Goal: Task Accomplishment & Management: Manage account settings

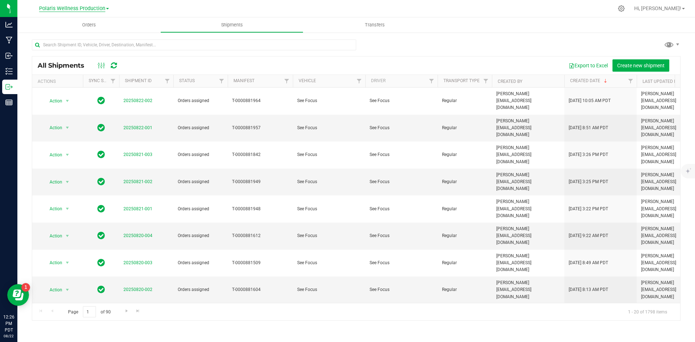
click at [97, 10] on span "Polaris Wellness Production" at bounding box center [72, 8] width 66 height 7
click at [88, 21] on link "Polaris Wellness Cultivation" at bounding box center [74, 26] width 106 height 10
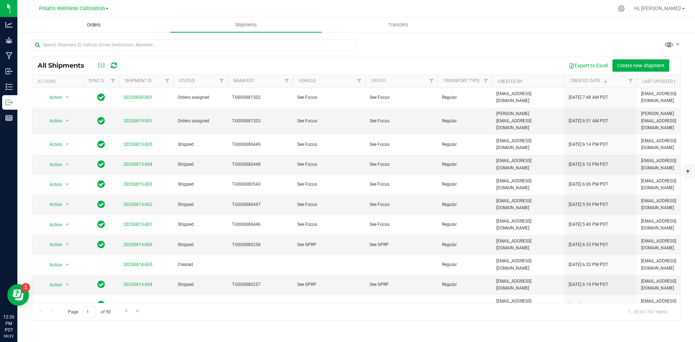
click at [98, 26] on span "Orders" at bounding box center [93, 25] width 33 height 7
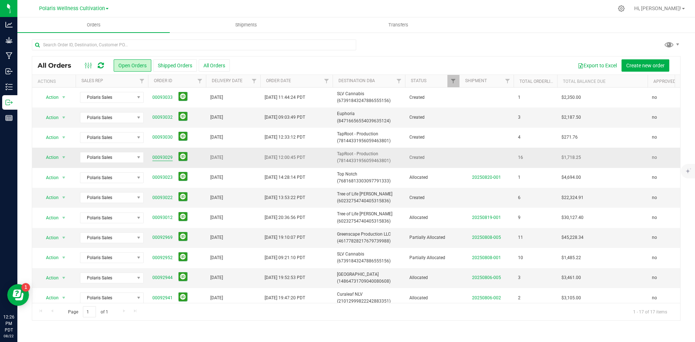
click at [166, 158] on link "00093029" at bounding box center [162, 157] width 20 height 7
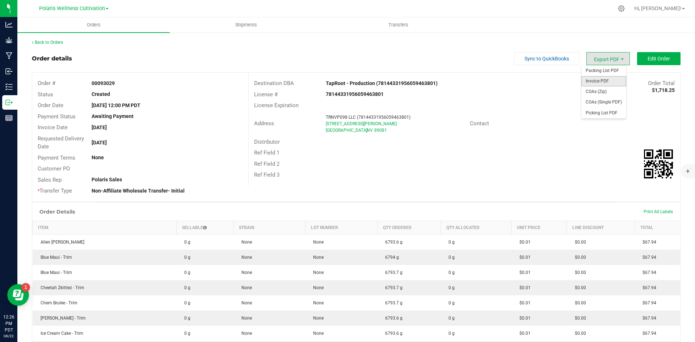
click at [605, 80] on span "Invoice PDF" at bounding box center [604, 81] width 45 height 11
click at [42, 41] on link "Back to Orders" at bounding box center [47, 42] width 31 height 5
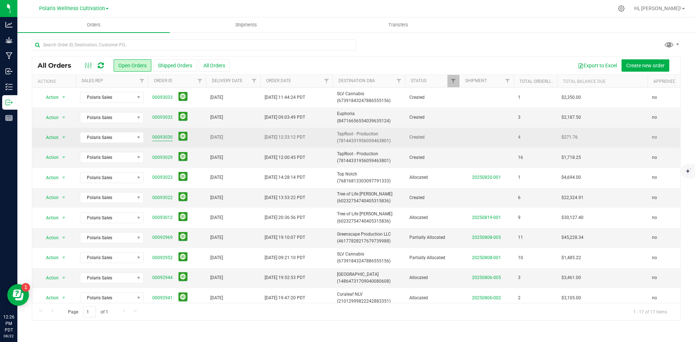
click at [163, 137] on link "00093030" at bounding box center [162, 137] width 20 height 7
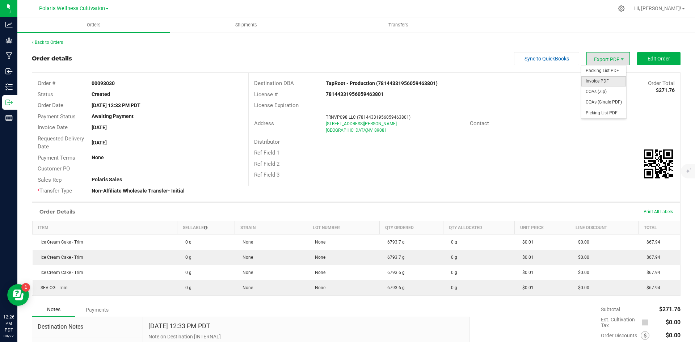
click at [606, 78] on span "Invoice PDF" at bounding box center [604, 81] width 45 height 11
click at [626, 10] on icon at bounding box center [622, 9] width 8 height 8
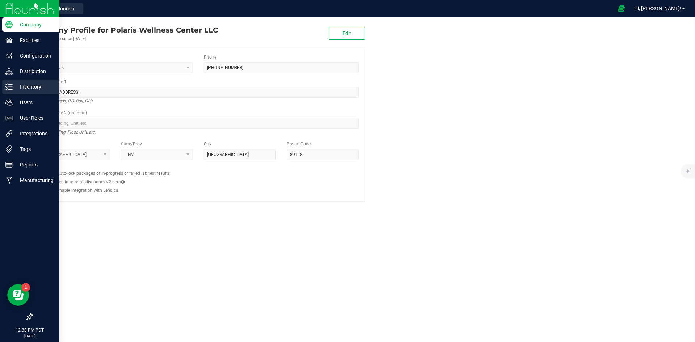
click at [35, 82] on div "Inventory" at bounding box center [30, 87] width 57 height 14
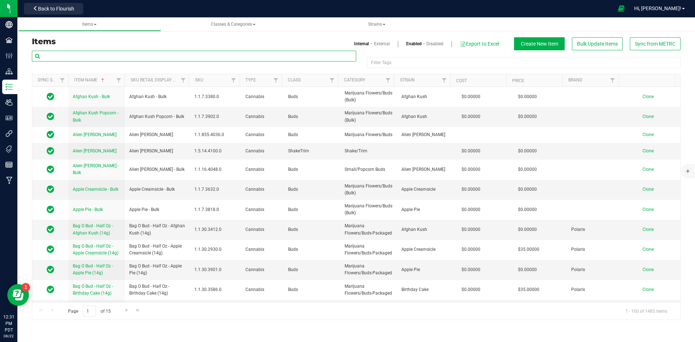
click at [140, 53] on input "text" at bounding box center [194, 56] width 325 height 11
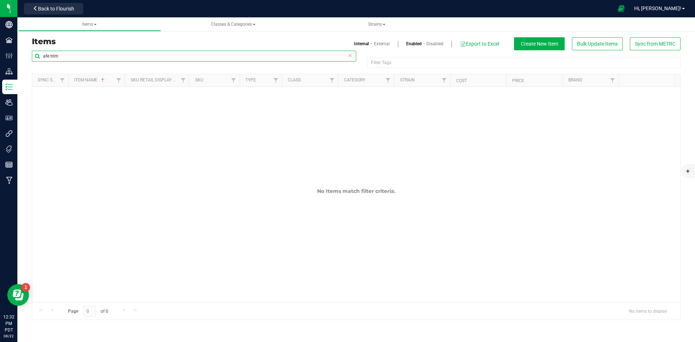
drag, startPoint x: 67, startPoint y: 56, endPoint x: 48, endPoint y: 60, distance: 20.0
click at [48, 60] on input "afe trim" at bounding box center [194, 56] width 325 height 11
type input "afe"
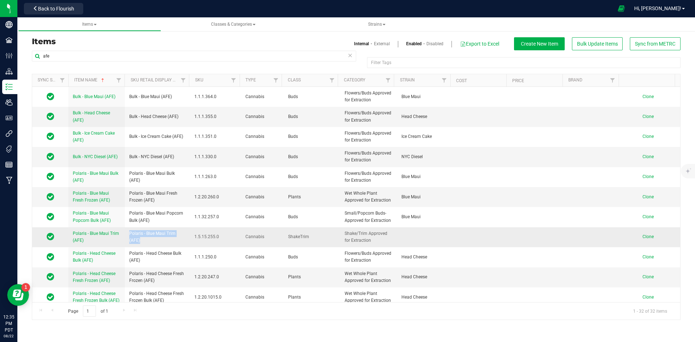
drag, startPoint x: 142, startPoint y: 240, endPoint x: 126, endPoint y: 237, distance: 15.8
click at [126, 237] on td "Polaris - Blue Maui Trim (AFE)" at bounding box center [157, 237] width 65 height 20
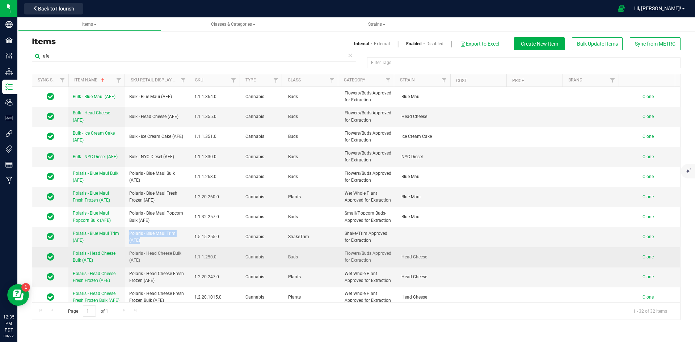
copy span "Polaris - Blue Maui Trim (AFE)"
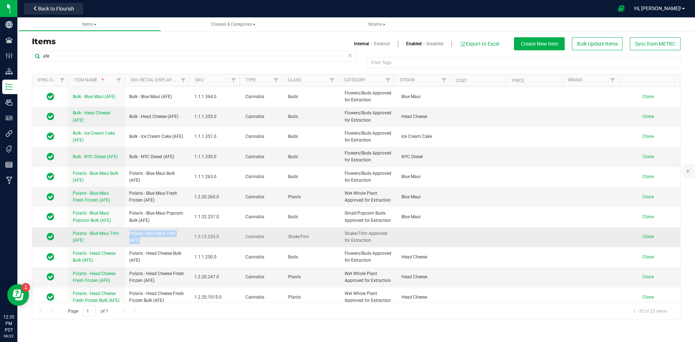
click at [646, 236] on span "Clone" at bounding box center [648, 236] width 11 height 5
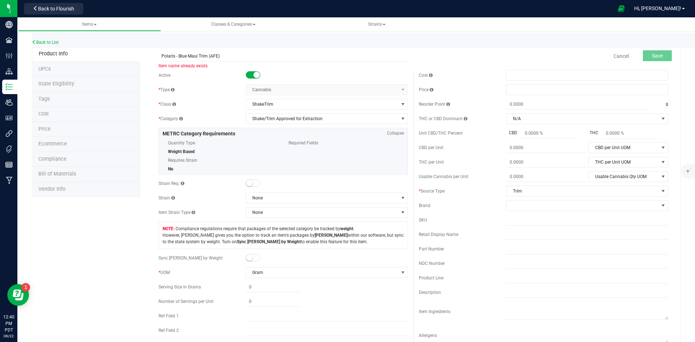
drag, startPoint x: 177, startPoint y: 57, endPoint x: 119, endPoint y: 63, distance: 58.2
click at [119, 63] on div "Product Info UPCs State Eligibility Tags Cost Price Ecommerce Compliance Bill o…" at bounding box center [356, 345] width 649 height 599
click at [182, 54] on input "Blue Maui Trim (AFE)" at bounding box center [284, 56] width 250 height 11
drag, startPoint x: 218, startPoint y: 57, endPoint x: 143, endPoint y: 69, distance: 75.3
click at [143, 66] on div "Blue Maui - Trim (AFE) Item name is available Cancel Save Active * Type Cannabi…" at bounding box center [410, 345] width 541 height 599
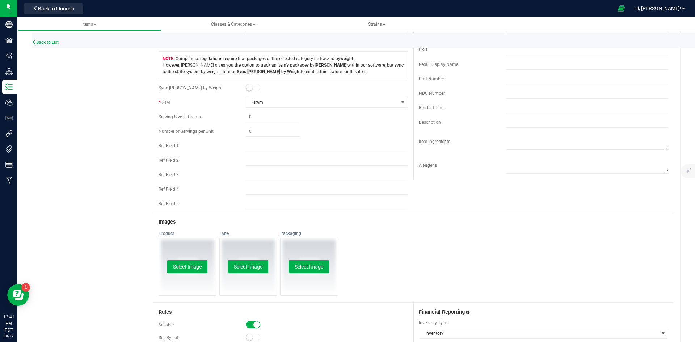
scroll to position [181, 0]
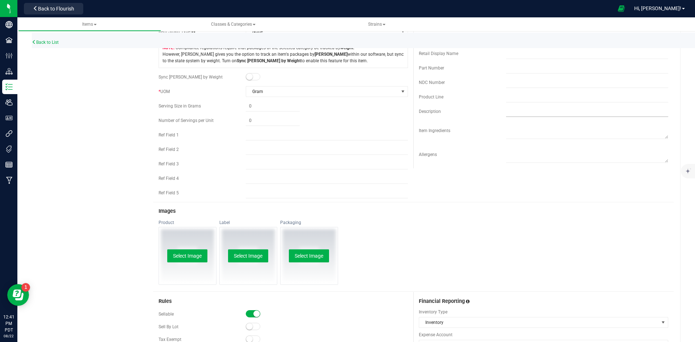
type input "Blue Maui - Trim (AFE)"
click at [517, 110] on input "text" at bounding box center [587, 111] width 162 height 11
paste input "Blue Maui - Trim (AFE)"
type input "Blue Maui - Trim (AFE)"
click at [508, 171] on div "Active * Type Cannabis Select type Cannabis Non-Inventory Raw Materials Supplie…" at bounding box center [413, 45] width 521 height 313
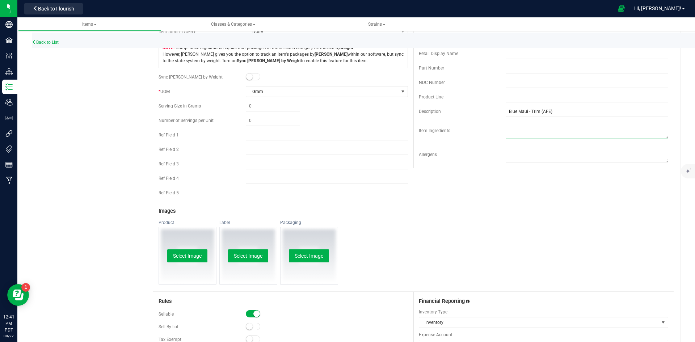
click at [515, 131] on textarea at bounding box center [587, 130] width 162 height 18
drag, startPoint x: 562, startPoint y: 125, endPoint x: 488, endPoint y: 129, distance: 75.1
click at [488, 129] on div "Item Ingredients" at bounding box center [544, 131] width 250 height 20
type textarea "Trim Approved For Extraction"
click at [528, 151] on textarea at bounding box center [587, 154] width 162 height 18
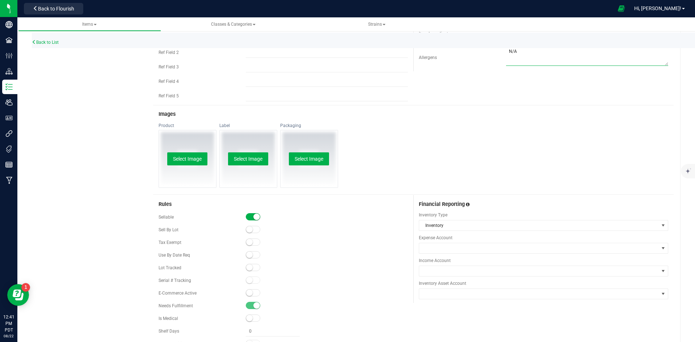
scroll to position [290, 0]
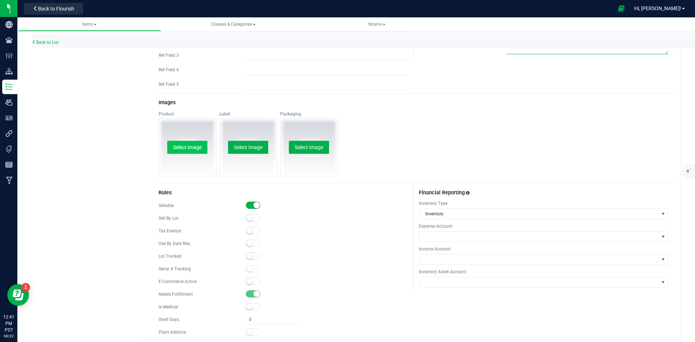
type textarea "N/A"
click at [201, 151] on button "Select Image" at bounding box center [187, 147] width 40 height 13
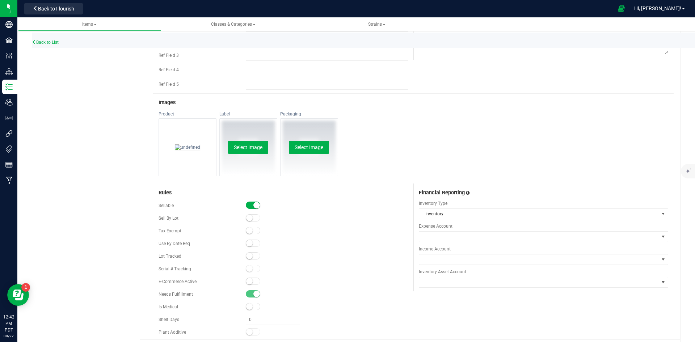
click at [263, 138] on div "Select Image" at bounding box center [248, 147] width 57 height 57
click at [260, 140] on div "Select Image" at bounding box center [248, 147] width 57 height 57
click at [255, 145] on button "Select Image" at bounding box center [248, 147] width 40 height 13
click at [313, 154] on div "Select Image" at bounding box center [309, 147] width 57 height 57
click at [315, 151] on button "Select Image" at bounding box center [309, 147] width 40 height 13
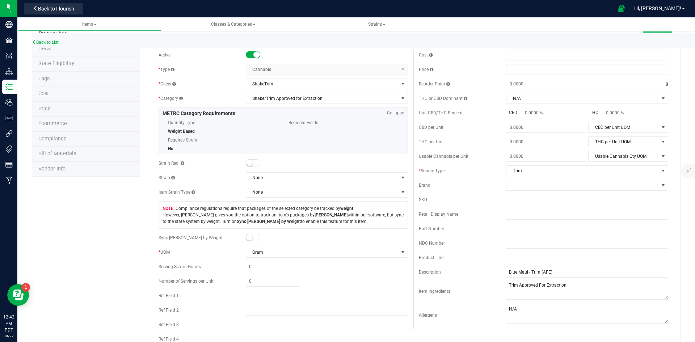
scroll to position [0, 0]
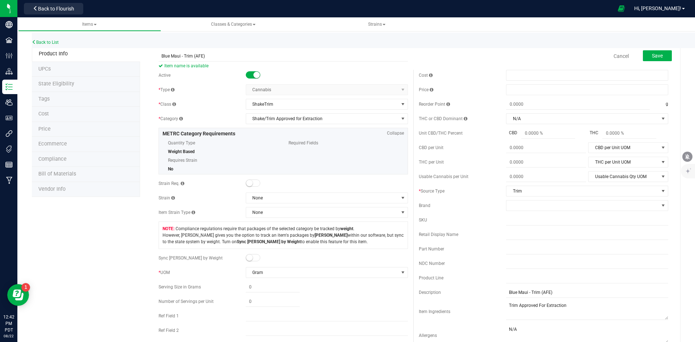
click at [254, 184] on span at bounding box center [253, 183] width 14 height 7
click at [273, 199] on span "None" at bounding box center [322, 198] width 152 height 10
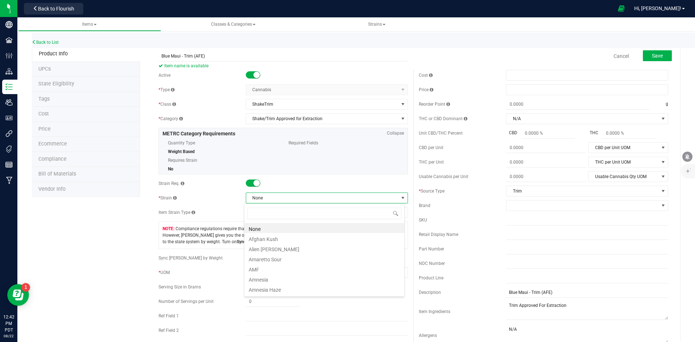
scroll to position [11, 161]
type input "BLUE MAUI"
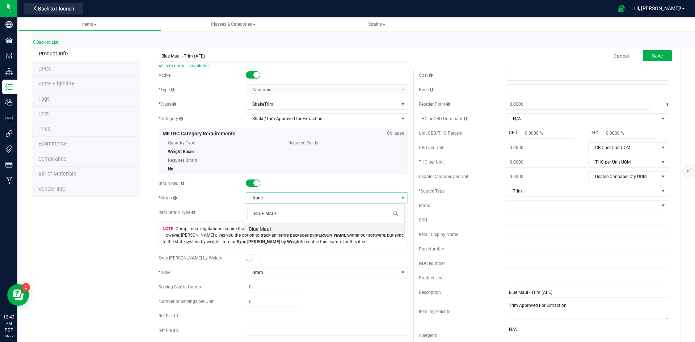
click at [274, 229] on li "Blue Maui" at bounding box center [324, 228] width 160 height 10
click at [652, 55] on span "Save" at bounding box center [657, 56] width 11 height 6
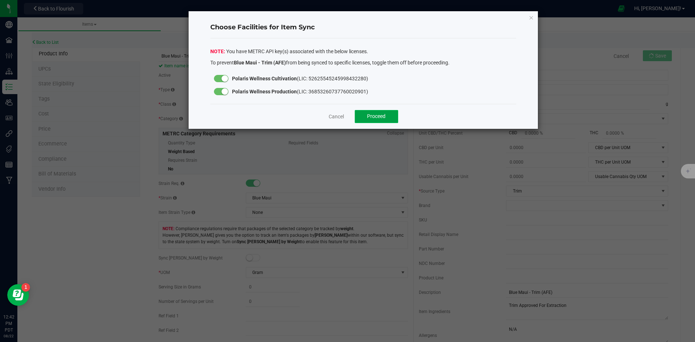
click at [378, 114] on span "Proceed" at bounding box center [376, 116] width 18 height 6
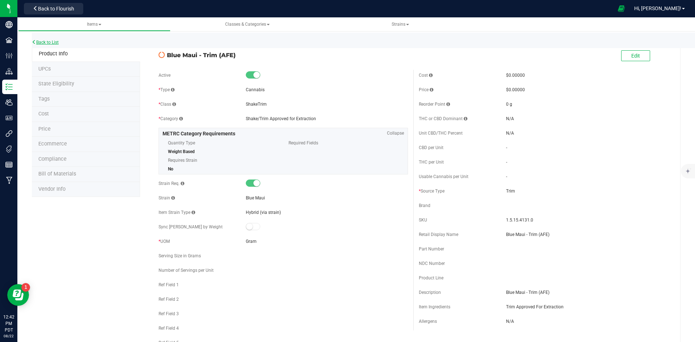
click at [54, 42] on link "Back to List" at bounding box center [45, 42] width 27 height 5
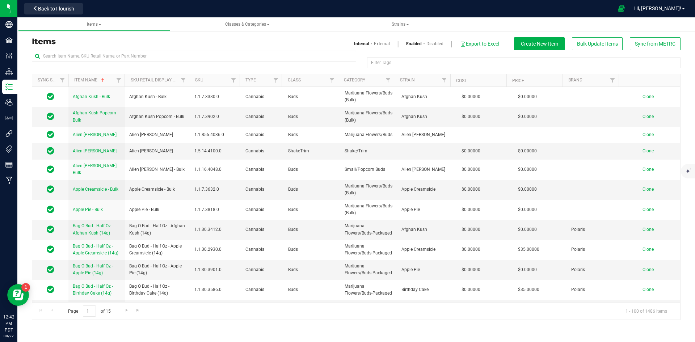
click at [110, 49] on div "Items Internal External Enabled Disabled Export to Excel Create New Item Bulk U…" at bounding box center [356, 43] width 660 height 13
click at [110, 55] on input "text" at bounding box center [194, 56] width 325 height 11
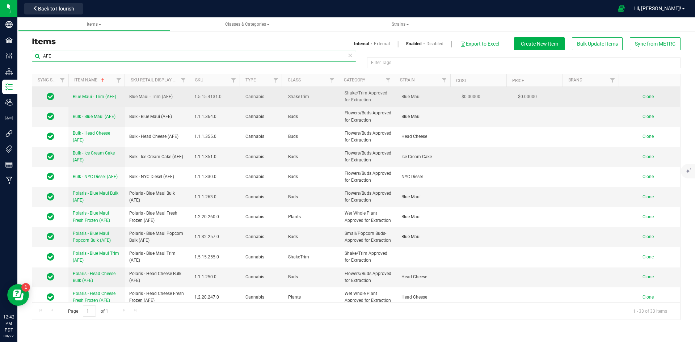
type input "AFE"
drag, startPoint x: 174, startPoint y: 97, endPoint x: 130, endPoint y: 99, distance: 44.2
click at [130, 99] on td "Blue Maui - Trim (AFE)" at bounding box center [157, 97] width 65 height 20
copy span "Blue Maui - Trim (AFE)"
click at [643, 95] on span "Clone" at bounding box center [648, 96] width 11 height 5
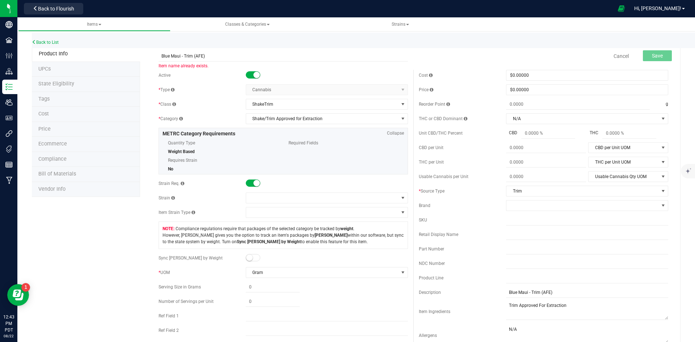
drag, startPoint x: 179, startPoint y: 58, endPoint x: 120, endPoint y: 65, distance: 59.4
click at [121, 67] on div "Product Info UPCs State Eligibility Tags Cost Price Ecommerce Compliance Bill o…" at bounding box center [356, 345] width 649 height 599
drag, startPoint x: 209, startPoint y: 53, endPoint x: 112, endPoint y: 55, distance: 96.7
click at [112, 55] on div "Product Info UPCs State Eligibility Tags Cost Price Ecommerce Compliance Bill o…" at bounding box center [356, 345] width 649 height 599
type input "Alien [PERSON_NAME] (AFE)"
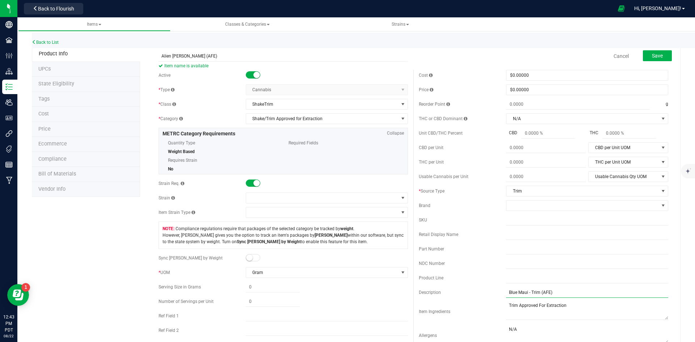
drag, startPoint x: 556, startPoint y: 292, endPoint x: 400, endPoint y: 292, distance: 155.4
click at [400, 292] on div "Active * Type Cannabis Select type Cannabis Non-Inventory Raw Materials Supplie…" at bounding box center [413, 226] width 521 height 313
paste input "Alien [PERSON_NAME]"
type input "Alien [PERSON_NAME] (AFE)"
drag, startPoint x: 215, startPoint y: 56, endPoint x: 101, endPoint y: 56, distance: 113.7
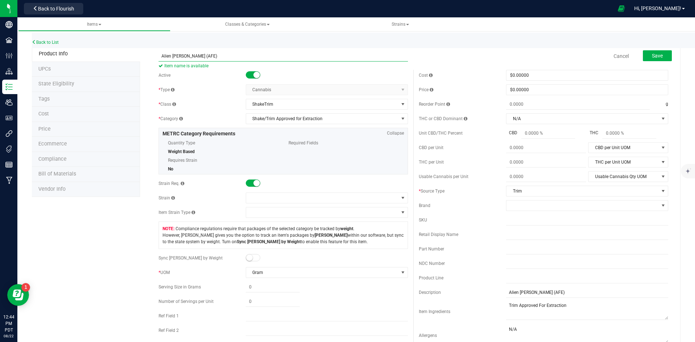
click at [101, 56] on div "Product Info UPCs State Eligibility Tags Cost Price Ecommerce Compliance Bill o…" at bounding box center [356, 345] width 649 height 599
click at [112, 248] on div "Product Info UPCs State Eligibility Tags Cost Price Ecommerce Compliance Bill o…" at bounding box center [356, 345] width 649 height 599
click at [271, 198] on span at bounding box center [322, 198] width 152 height 10
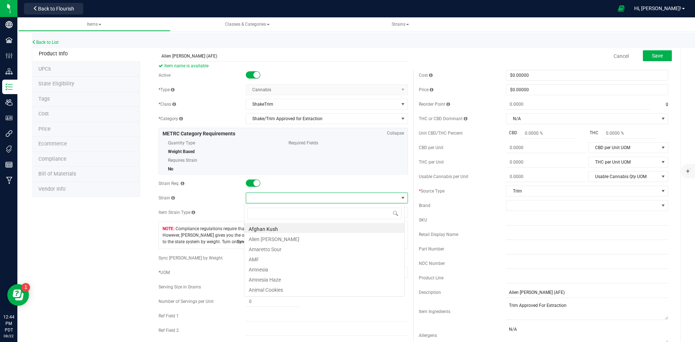
scroll to position [11, 161]
click at [285, 239] on li "Alien [PERSON_NAME]" at bounding box center [324, 238] width 160 height 10
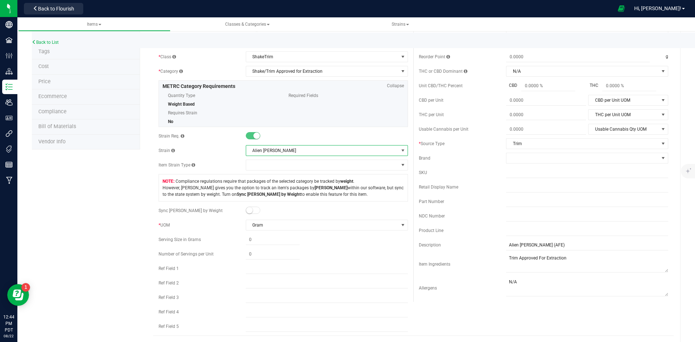
scroll to position [109, 0]
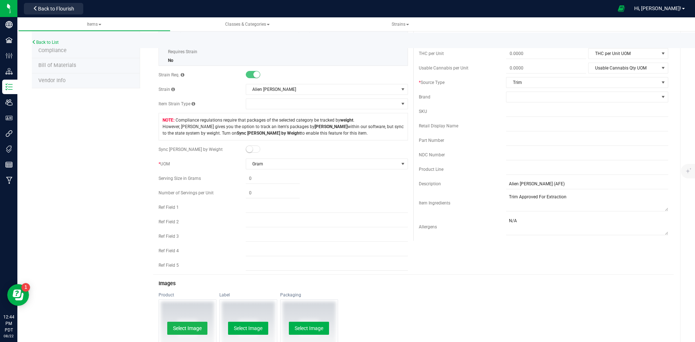
click at [192, 329] on button "Select Image" at bounding box center [187, 328] width 40 height 13
click at [251, 328] on button "Select Image" at bounding box center [248, 328] width 40 height 13
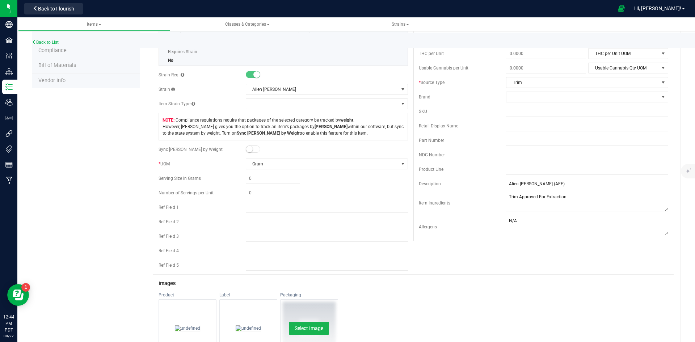
click at [309, 323] on button "Select Image" at bounding box center [309, 328] width 40 height 13
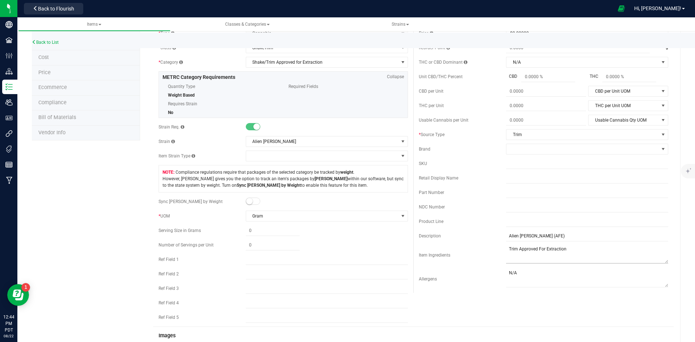
scroll to position [0, 0]
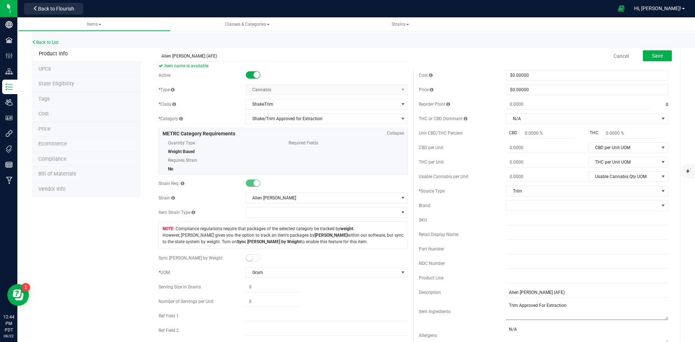
click at [507, 307] on textarea at bounding box center [587, 311] width 162 height 18
type textarea "Shake/Trim Approved For Extraction"
click at [616, 292] on input "Alien [PERSON_NAME] (AFE)" at bounding box center [587, 292] width 162 height 11
click at [654, 57] on span "Save" at bounding box center [657, 56] width 11 height 6
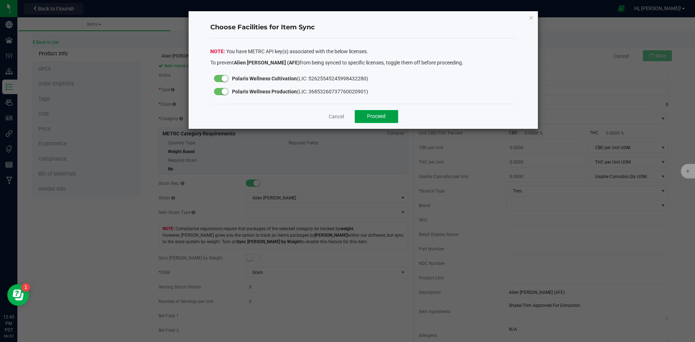
click at [385, 121] on button "Proceed" at bounding box center [376, 116] width 43 height 13
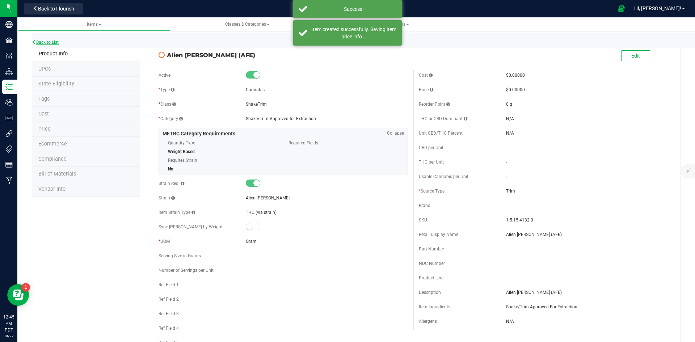
click at [55, 41] on link "Back to List" at bounding box center [45, 42] width 27 height 5
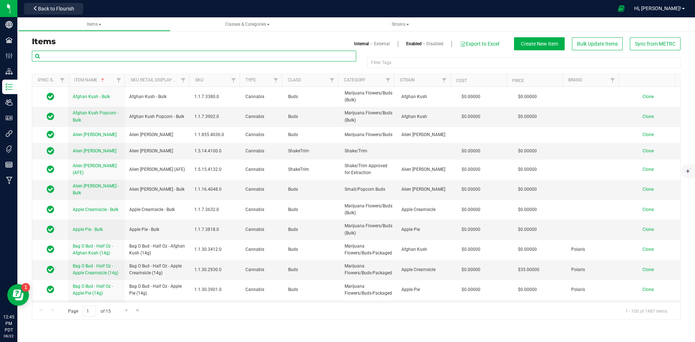
click at [106, 56] on input "text" at bounding box center [194, 56] width 325 height 11
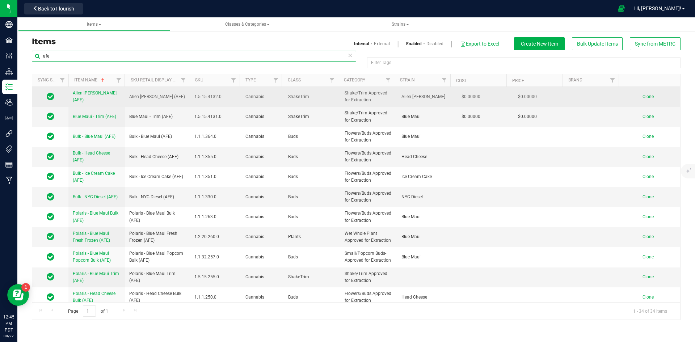
type input "afe"
drag, startPoint x: 174, startPoint y: 97, endPoint x: 116, endPoint y: 102, distance: 58.9
click at [116, 102] on tr "Alien [PERSON_NAME] (AFE) Alien [PERSON_NAME] (AFE) 1.5.15.4132.0 Cannabis [GEO…" at bounding box center [356, 97] width 648 height 20
copy tr "Alien [PERSON_NAME] (AFE)"
click at [644, 95] on span "Clone" at bounding box center [648, 96] width 11 height 5
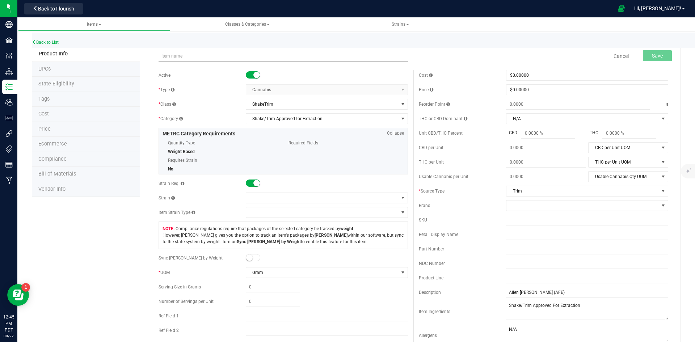
click at [205, 58] on input "text" at bounding box center [284, 56] width 250 height 11
click at [169, 59] on input "Alien [PERSON_NAME] (AFE)" at bounding box center [284, 56] width 250 height 11
drag, startPoint x: 180, startPoint y: 56, endPoint x: 72, endPoint y: 66, distance: 108.7
click at [72, 66] on div "Product Info UPCs State Eligibility Tags Cost Price Ecommerce Compliance Bill o…" at bounding box center [356, 345] width 649 height 599
drag, startPoint x: 59, startPoint y: 56, endPoint x: 48, endPoint y: 60, distance: 12.2
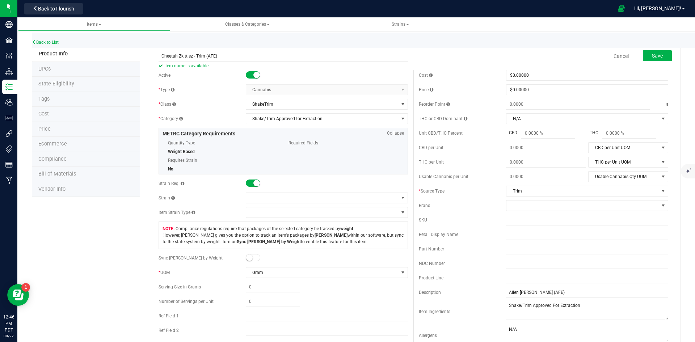
click at [41, 57] on div "Product Info UPCs State Eligibility Tags Cost Price Ecommerce Compliance Bill o…" at bounding box center [356, 345] width 649 height 599
type input "Cheetah Zkittlez - Trim (AFE)"
drag, startPoint x: 534, startPoint y: 293, endPoint x: 423, endPoint y: 304, distance: 110.7
click at [423, 304] on div "Cost $0.00000 0 Price $0.00000 0 Reorder Point g THC or CBD Dominant" at bounding box center [544, 210] width 260 height 280
paste input "Cheetah Zkittlez"
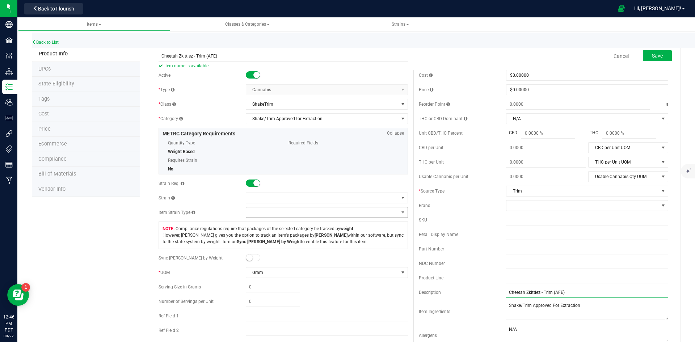
type input "Cheetah Zkittlez - Trim (AFE)"
click at [269, 209] on span at bounding box center [322, 213] width 152 height 10
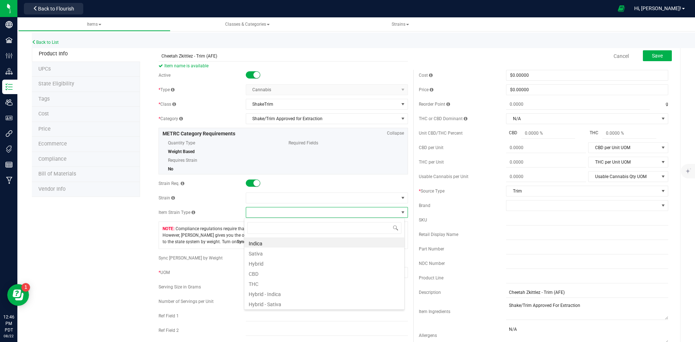
scroll to position [11, 161]
click at [268, 199] on span at bounding box center [322, 198] width 152 height 10
type input "chee"
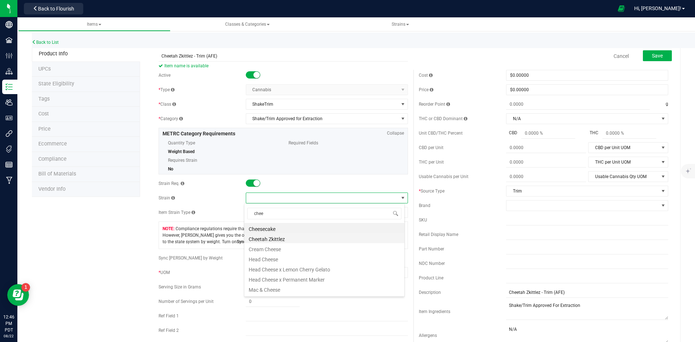
click at [305, 241] on li "Cheetah Zkittlez" at bounding box center [324, 238] width 160 height 10
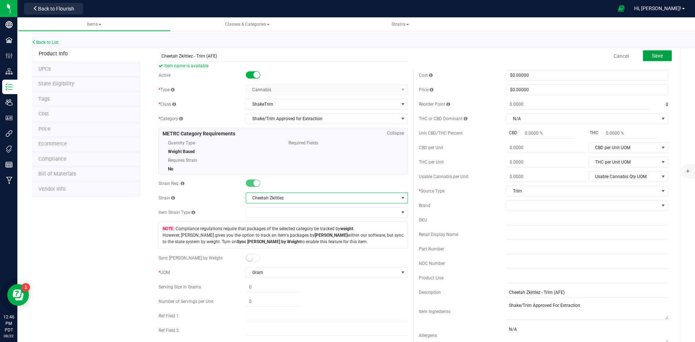
click at [654, 55] on span "Save" at bounding box center [657, 56] width 11 height 6
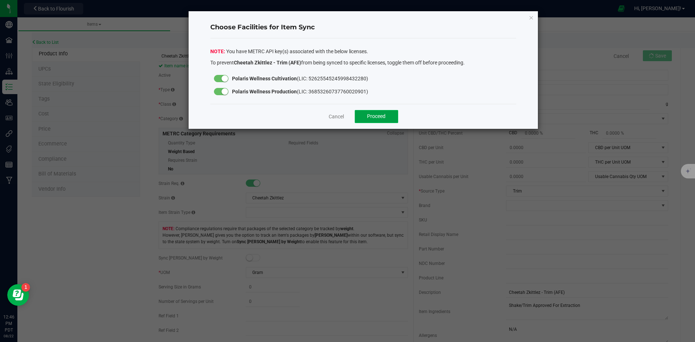
click at [368, 119] on span "Proceed" at bounding box center [376, 116] width 18 height 6
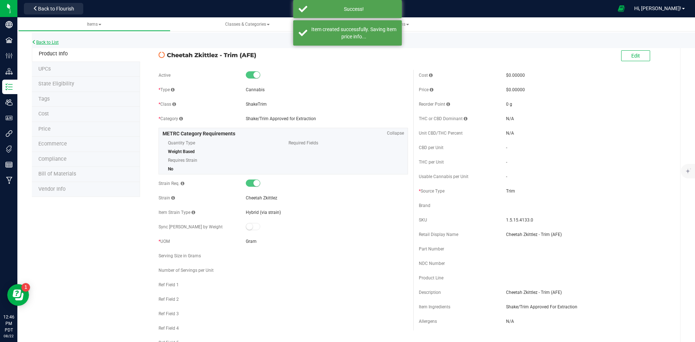
click at [41, 44] on link "Back to List" at bounding box center [45, 42] width 27 height 5
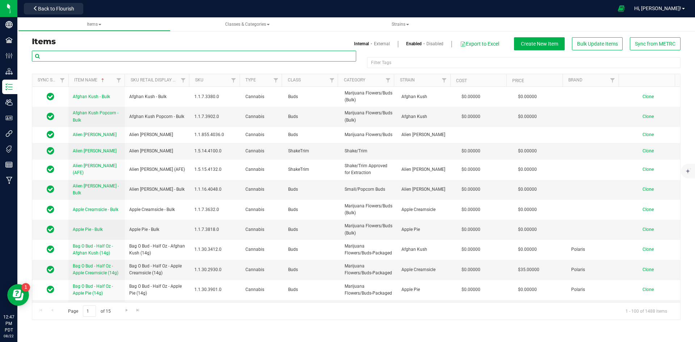
click at [109, 59] on input "text" at bounding box center [194, 56] width 325 height 11
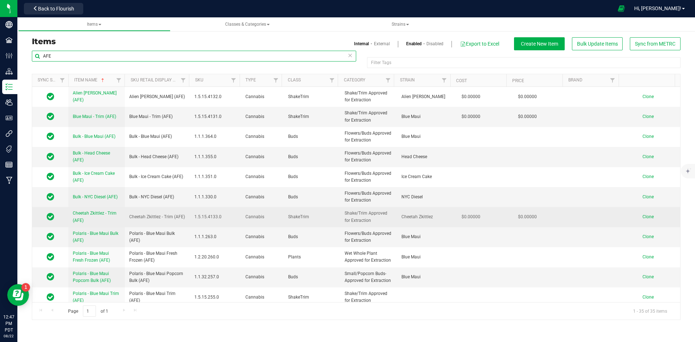
type input "AFE"
click at [80, 214] on span "Cheetah Zkittlez - Trim (AFE)" at bounding box center [95, 217] width 44 height 12
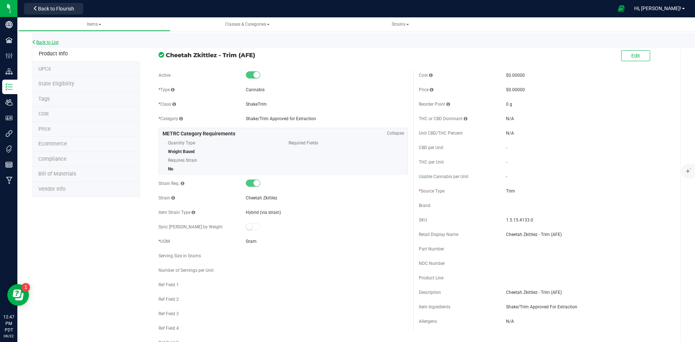
click at [53, 41] on link "Back to List" at bounding box center [45, 42] width 27 height 5
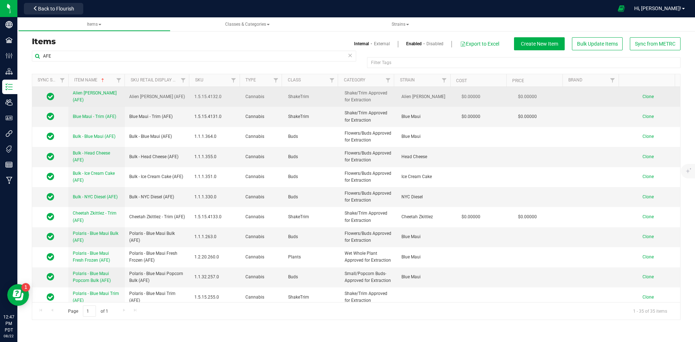
drag, startPoint x: 173, startPoint y: 95, endPoint x: 96, endPoint y: 97, distance: 76.8
click at [96, 97] on tr "Alien [PERSON_NAME] (AFE) Alien [PERSON_NAME] (AFE) 1.5.15.4132.0 Cannabis [GEO…" at bounding box center [356, 97] width 648 height 20
click at [142, 96] on span "Alien [PERSON_NAME] (AFE)" at bounding box center [157, 96] width 56 height 7
drag, startPoint x: 174, startPoint y: 95, endPoint x: 130, endPoint y: 96, distance: 44.6
click at [130, 96] on td "Alien [PERSON_NAME] (AFE)" at bounding box center [157, 97] width 65 height 20
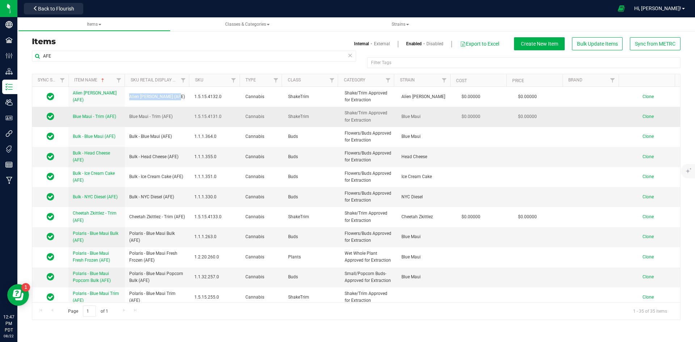
copy span "Alien [PERSON_NAME] (AFE)"
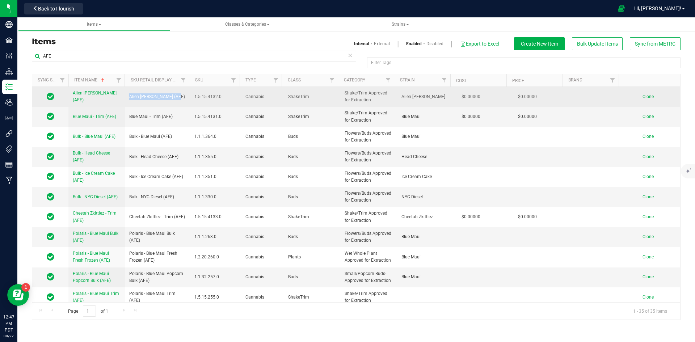
click at [643, 99] on span "Clone" at bounding box center [648, 96] width 11 height 5
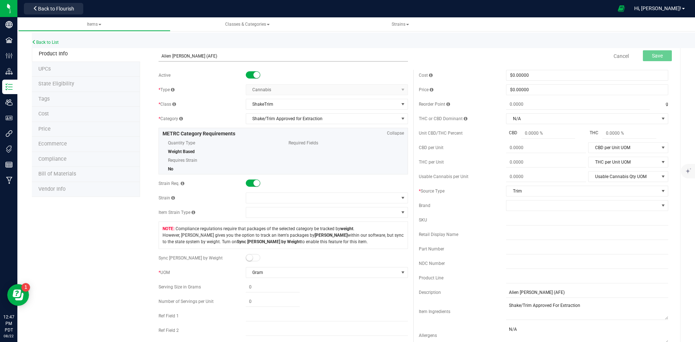
click at [179, 53] on input "Alien [PERSON_NAME] (AFE)" at bounding box center [284, 56] width 250 height 11
drag, startPoint x: 157, startPoint y: 57, endPoint x: 130, endPoint y: 58, distance: 27.5
click at [130, 58] on div "Product Info UPCs State Eligibility Tags Cost Price Ecommerce Compliance Bill o…" at bounding box center [356, 345] width 649 height 599
type input "Chem Brulee - Trim (AFE)"
drag, startPoint x: 555, startPoint y: 289, endPoint x: 457, endPoint y: 295, distance: 98.3
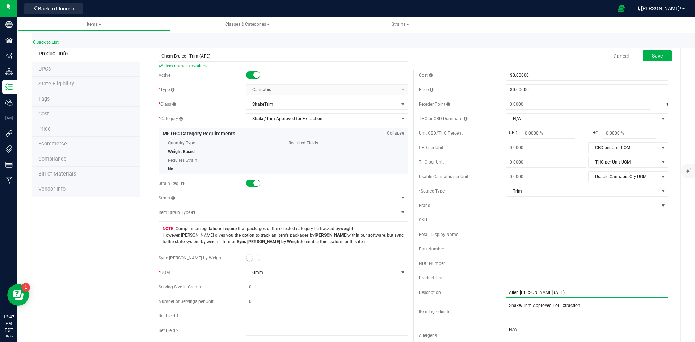
click at [457, 295] on div "Description Alien [PERSON_NAME] (AFE)" at bounding box center [544, 292] width 250 height 11
paste input "Chem Brulee"
type input "Chem Brulee - Trim (AFE)"
click at [273, 201] on span at bounding box center [322, 198] width 152 height 10
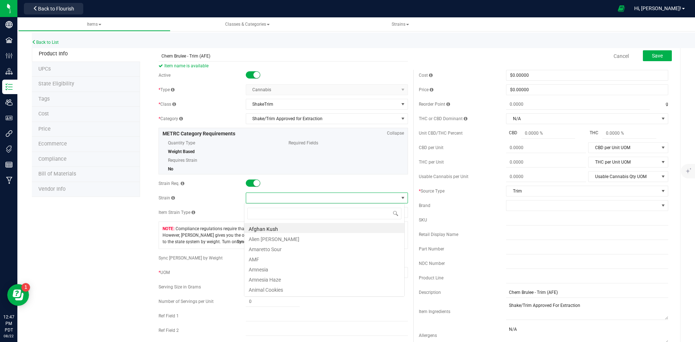
scroll to position [11, 161]
type input "chem"
click at [264, 230] on li "Chem Brulee" at bounding box center [324, 228] width 160 height 10
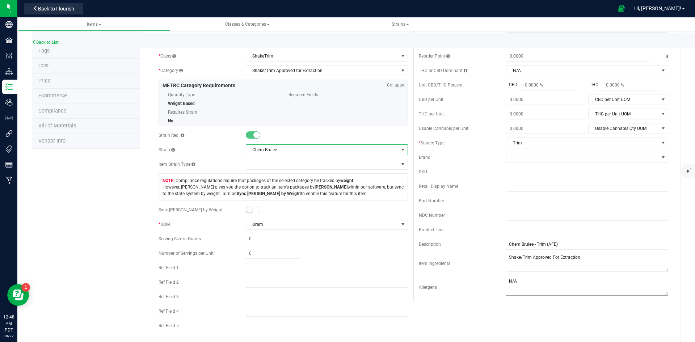
scroll to position [0, 0]
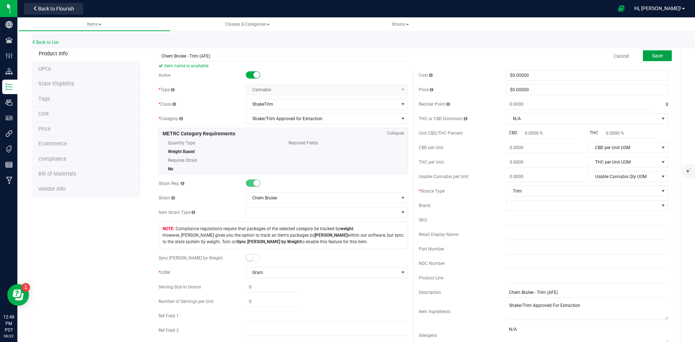
click at [658, 59] on button "Save" at bounding box center [657, 55] width 29 height 11
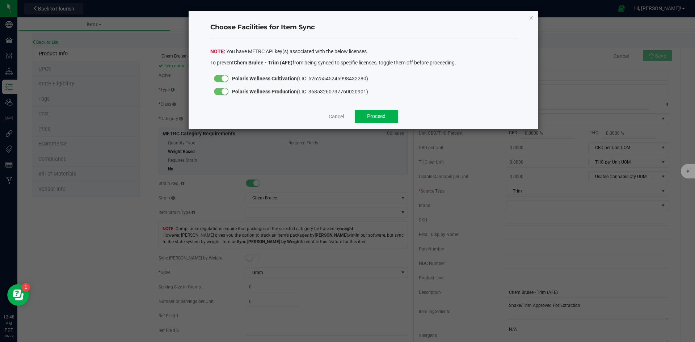
click at [368, 124] on div "Cancel Proceed" at bounding box center [363, 116] width 306 height 25
click at [373, 123] on div "Cancel Proceed" at bounding box center [363, 116] width 306 height 25
click at [376, 118] on span "Proceed" at bounding box center [376, 116] width 18 height 6
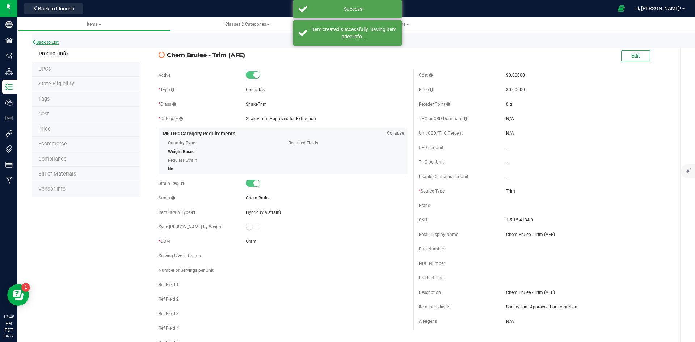
click at [53, 43] on link "Back to List" at bounding box center [45, 42] width 27 height 5
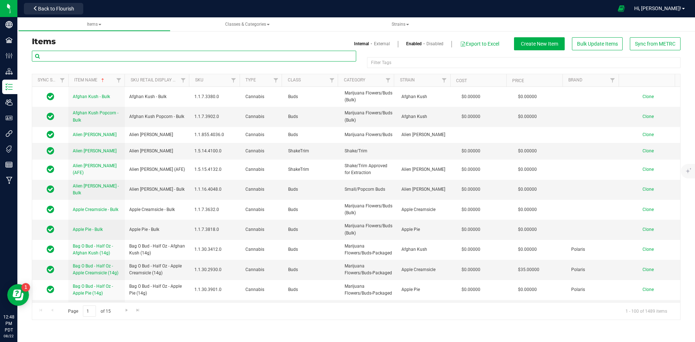
click at [62, 59] on input "text" at bounding box center [194, 56] width 325 height 11
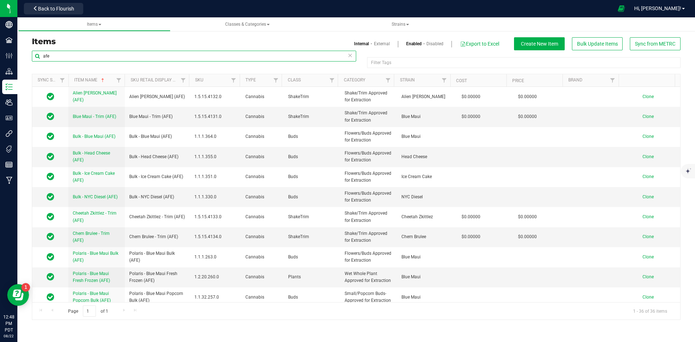
type input "afe"
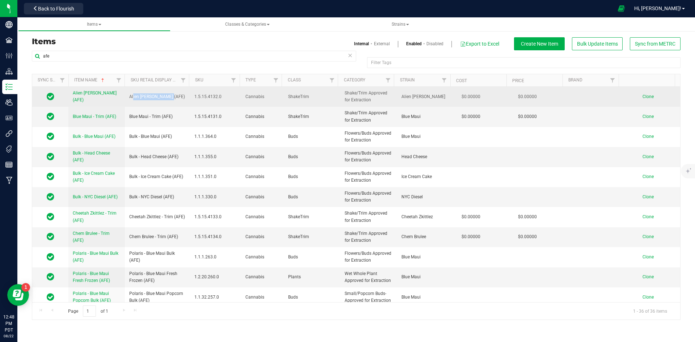
drag, startPoint x: 162, startPoint y: 99, endPoint x: 156, endPoint y: 95, distance: 7.0
click at [134, 99] on span "Alien [PERSON_NAME] (AFE)" at bounding box center [157, 96] width 56 height 7
drag, startPoint x: 174, startPoint y: 95, endPoint x: 129, endPoint y: 99, distance: 45.8
click at [129, 99] on td "Alien [PERSON_NAME] (AFE)" at bounding box center [157, 97] width 65 height 20
copy span "Alien [PERSON_NAME] (AFE)"
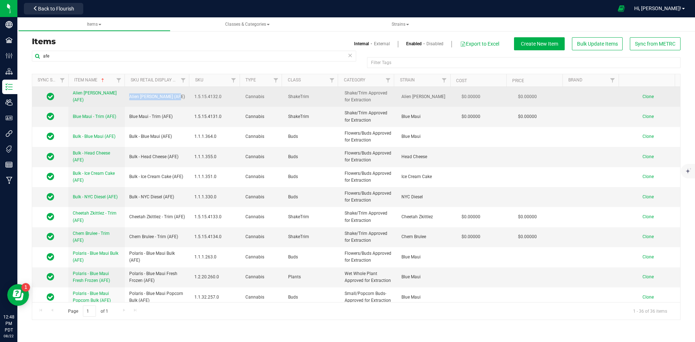
click at [647, 97] on span "Clone" at bounding box center [648, 96] width 11 height 5
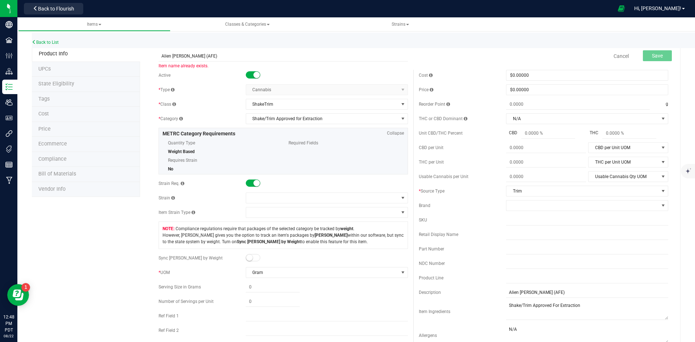
drag, startPoint x: 180, startPoint y: 57, endPoint x: 134, endPoint y: 49, distance: 46.2
click at [132, 53] on div "Product Info UPCs State Eligibility Tags Cost Price Ecommerce Compliance Bill o…" at bounding box center [356, 345] width 649 height 599
drag, startPoint x: 210, startPoint y: 56, endPoint x: 60, endPoint y: 64, distance: 149.8
click at [63, 64] on div "Product Info UPCs State Eligibility Tags Cost Price Ecommerce Compliance Bill o…" at bounding box center [356, 345] width 649 height 599
type input "[PERSON_NAME] (AFE)"
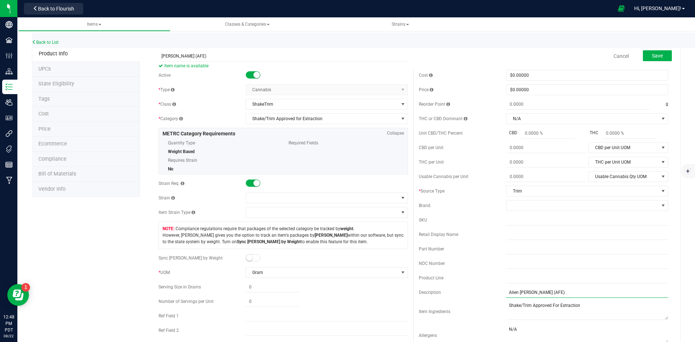
drag, startPoint x: 555, startPoint y: 288, endPoint x: 407, endPoint y: 286, distance: 147.8
click at [406, 289] on div "Active * Type Cannabis Select type Cannabis Non-Inventory Raw Materials Supplie…" at bounding box center [413, 226] width 521 height 313
paste input "[PERSON_NAME]"
type input "[PERSON_NAME] (AFE)"
click at [278, 196] on span at bounding box center [322, 198] width 152 height 10
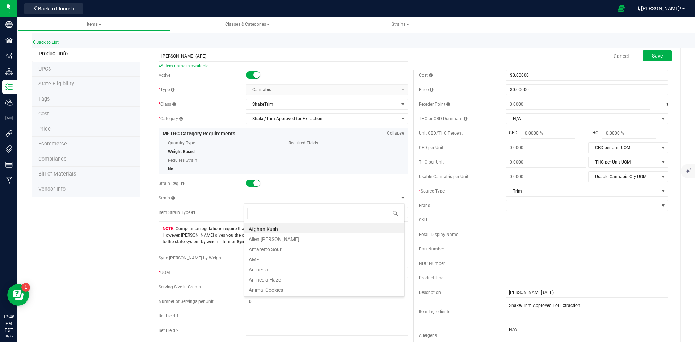
scroll to position [11, 161]
type input "[PERSON_NAME]"
click at [275, 238] on li "[PERSON_NAME]" at bounding box center [324, 238] width 160 height 10
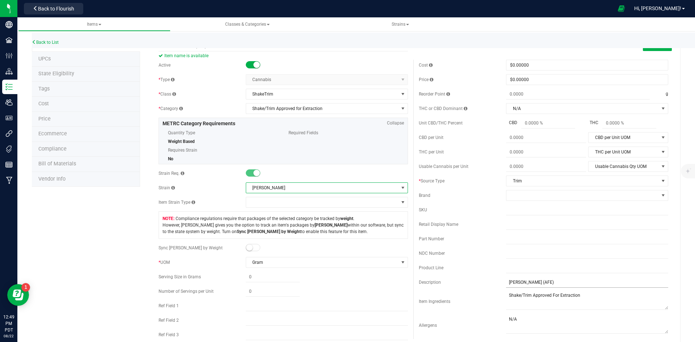
scroll to position [0, 0]
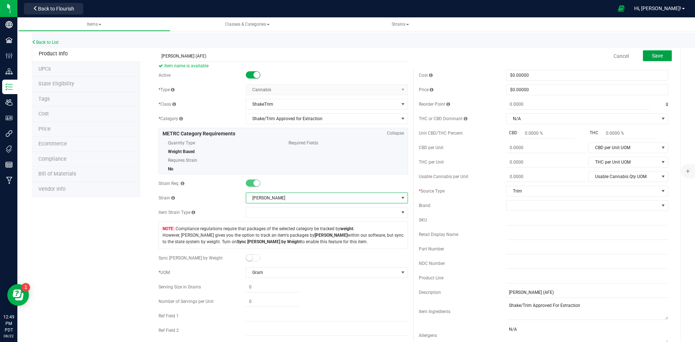
click at [652, 55] on span "Save" at bounding box center [657, 56] width 11 height 6
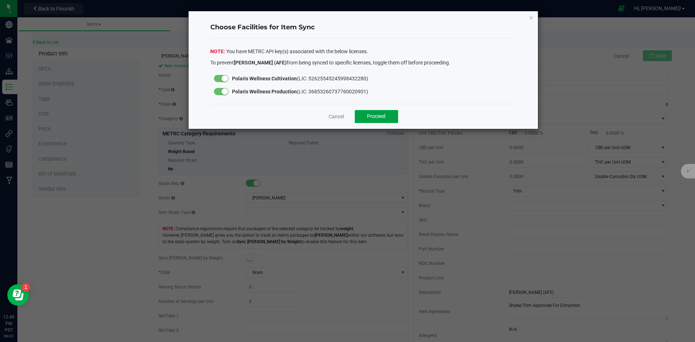
click at [375, 118] on span "Proceed" at bounding box center [376, 116] width 18 height 6
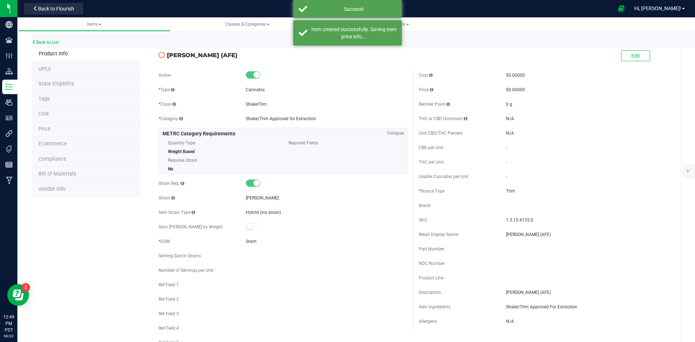
click at [51, 39] on div "Back to List" at bounding box center [379, 41] width 695 height 16
click at [49, 44] on link "Back to List" at bounding box center [45, 42] width 27 height 5
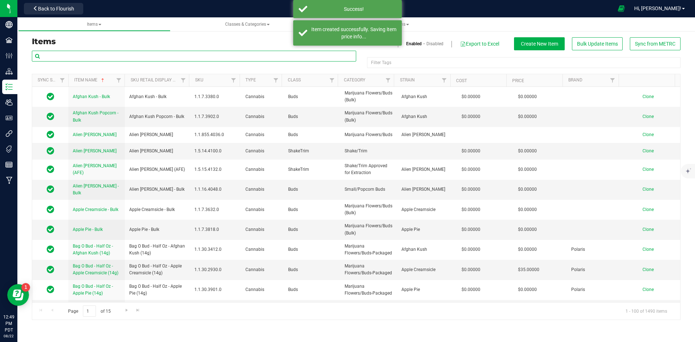
click at [101, 57] on input "text" at bounding box center [194, 56] width 325 height 11
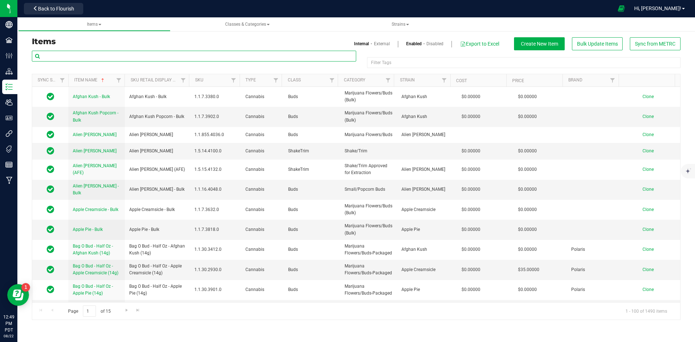
click at [151, 60] on input "text" at bounding box center [194, 56] width 325 height 11
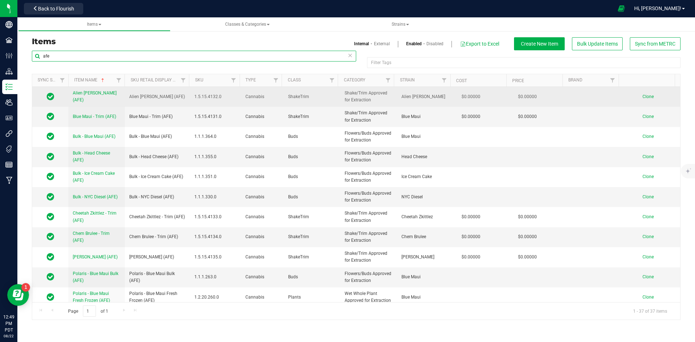
type input "afe"
drag, startPoint x: 174, startPoint y: 100, endPoint x: 132, endPoint y: 102, distance: 42.4
click at [132, 102] on td "Alien [PERSON_NAME] (AFE)" at bounding box center [157, 97] width 65 height 20
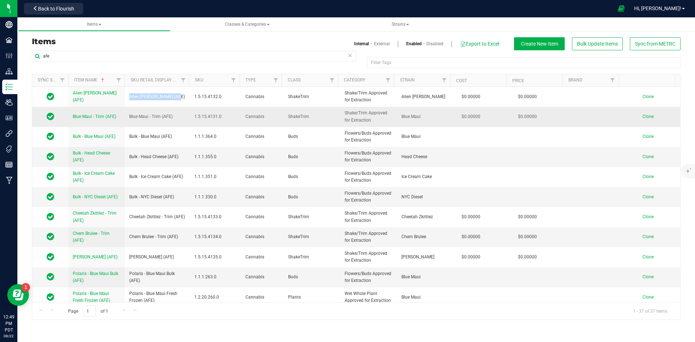
copy span "Alien [PERSON_NAME] (AFE)"
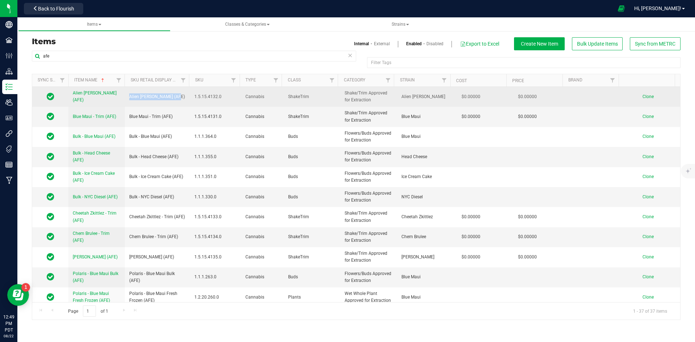
click at [644, 96] on span "Clone" at bounding box center [648, 96] width 11 height 5
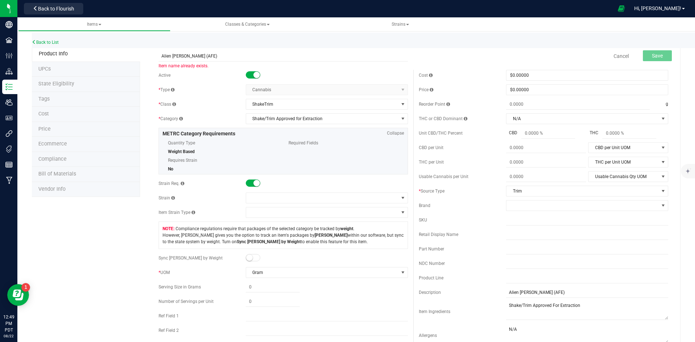
drag, startPoint x: 161, startPoint y: 58, endPoint x: 130, endPoint y: 59, distance: 30.8
click at [130, 59] on div "Product Info UPCs State Eligibility Tags Cost Price Ecommerce Compliance Bill o…" at bounding box center [356, 345] width 649 height 599
click at [159, 59] on input "Ice Cream Cake - Trim (AFE)" at bounding box center [284, 56] width 250 height 11
drag, startPoint x: 125, startPoint y: 62, endPoint x: 122, endPoint y: 71, distance: 9.3
click at [121, 63] on div "Product Info UPCs State Eligibility Tags Cost Price Ecommerce Compliance Bill o…" at bounding box center [356, 345] width 649 height 599
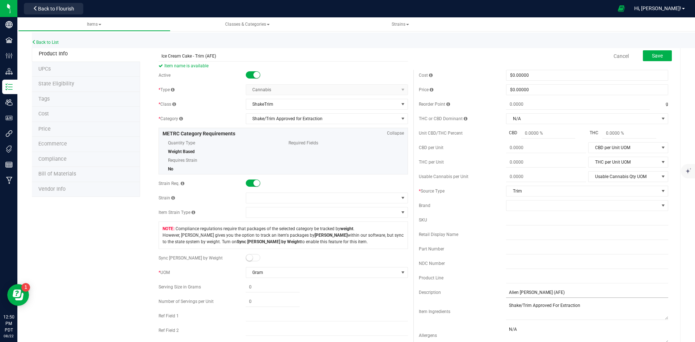
type input "Ice Cream Cake - Trim (AFE)"
drag, startPoint x: 564, startPoint y: 294, endPoint x: 452, endPoint y: 312, distance: 113.1
click at [452, 312] on div "Cost $0.00000 0 Price $0.00000 0 Reorder Point g THC or CBD Dominant" at bounding box center [544, 210] width 260 height 280
paste input "Ice Cream Cake"
type input "Ice Cream Cake - Trim (AFE)"
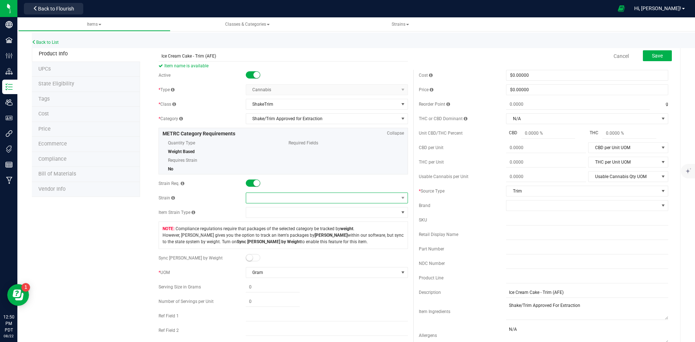
click at [270, 196] on span at bounding box center [322, 198] width 152 height 10
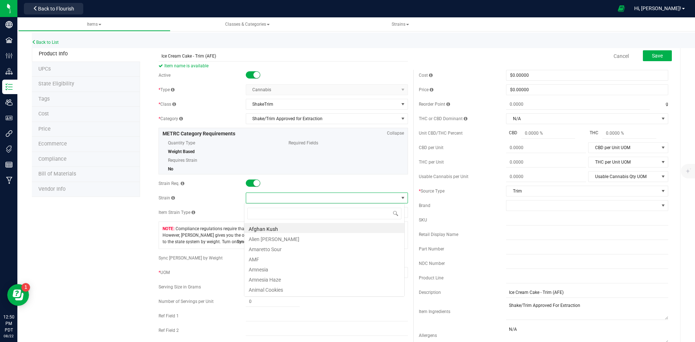
scroll to position [11, 161]
type input "ice cream"
click at [270, 239] on li "Ice Cream Cake" at bounding box center [324, 238] width 160 height 10
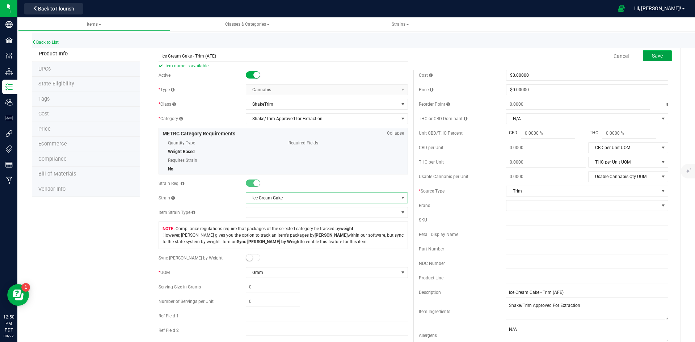
click at [652, 55] on span "Save" at bounding box center [657, 56] width 11 height 6
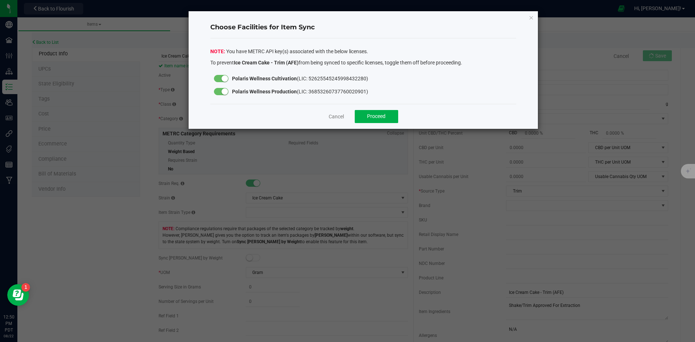
click at [216, 93] on div at bounding box center [221, 91] width 14 height 7
click at [360, 115] on button "Proceed" at bounding box center [376, 116] width 43 height 13
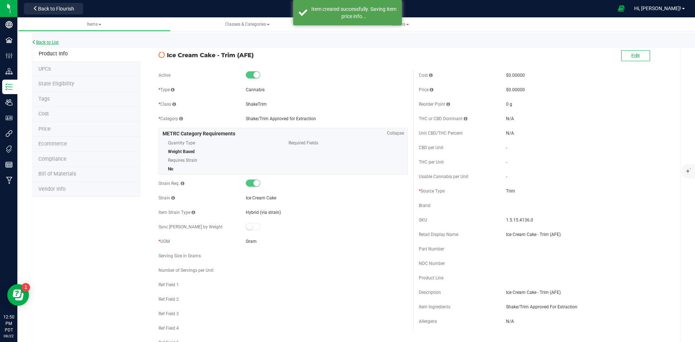
click at [49, 43] on link "Back to List" at bounding box center [45, 42] width 27 height 5
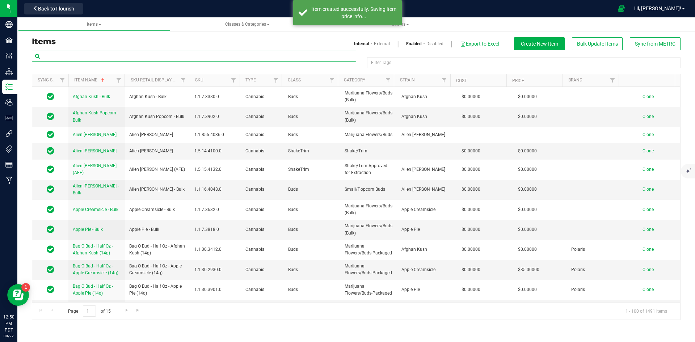
click at [91, 51] on input "text" at bounding box center [194, 56] width 325 height 11
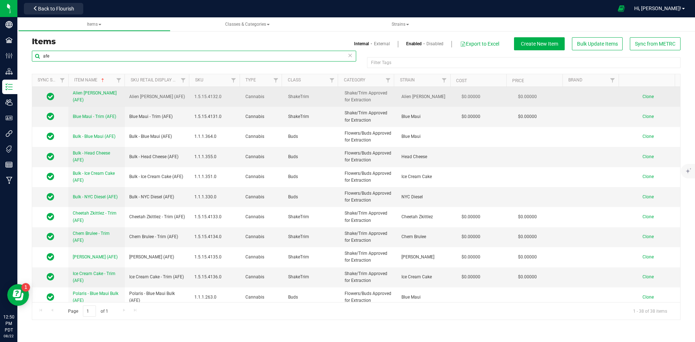
type input "afe"
drag, startPoint x: 178, startPoint y: 97, endPoint x: 128, endPoint y: 95, distance: 49.7
click at [128, 95] on td "Alien [PERSON_NAME] (AFE)" at bounding box center [157, 97] width 65 height 20
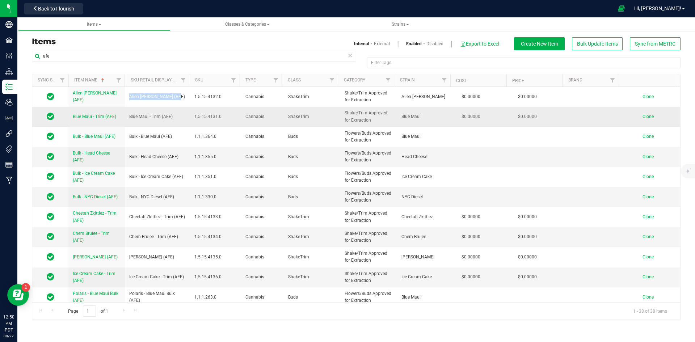
copy span "Alien [PERSON_NAME] (AFE)"
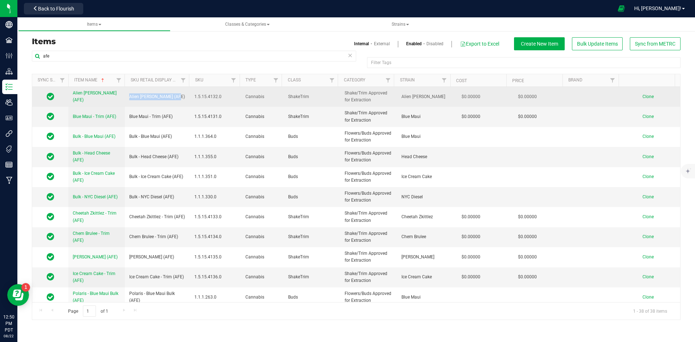
click at [647, 96] on span "Clone" at bounding box center [648, 96] width 11 height 5
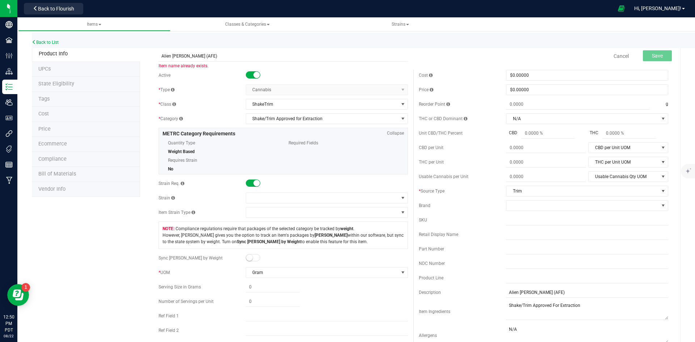
drag, startPoint x: 179, startPoint y: 56, endPoint x: 124, endPoint y: 54, distance: 55.4
click at [124, 54] on div "Product Info UPCs State Eligibility Tags Cost Price Ecommerce Compliance Bill o…" at bounding box center [356, 345] width 649 height 599
drag, startPoint x: 217, startPoint y: 58, endPoint x: 92, endPoint y: 70, distance: 126.3
click at [92, 69] on div "Product Info UPCs State Eligibility Tags Cost Price Ecommerce Compliance Bill o…" at bounding box center [356, 345] width 649 height 599
type input "[PERSON_NAME] - Trim (AFE)"
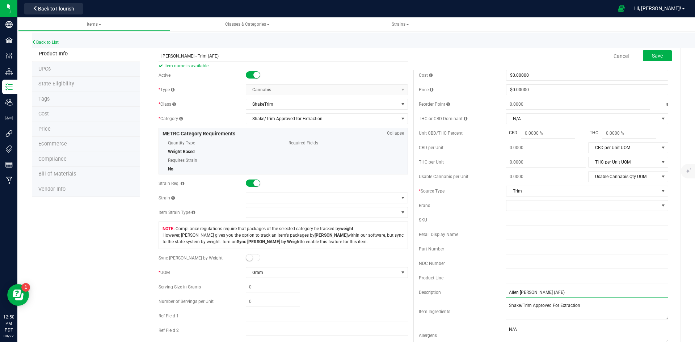
click at [565, 297] on input "Alien [PERSON_NAME] (AFE)" at bounding box center [587, 292] width 162 height 11
click at [536, 294] on input "Alien [PERSON_NAME] (AFE)" at bounding box center [587, 292] width 162 height 11
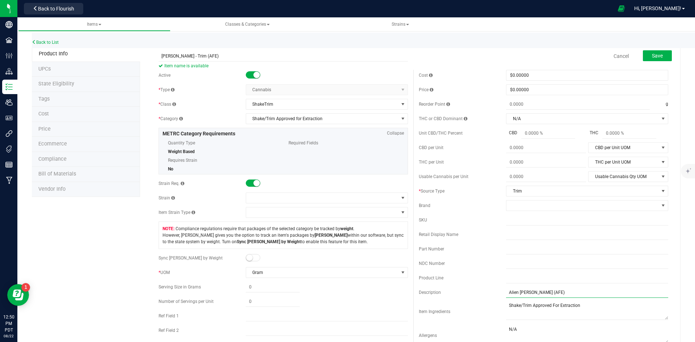
paste input "[PERSON_NAME]"
type input "[PERSON_NAME] - Trim (AFE)"
click at [255, 200] on span at bounding box center [322, 198] width 152 height 10
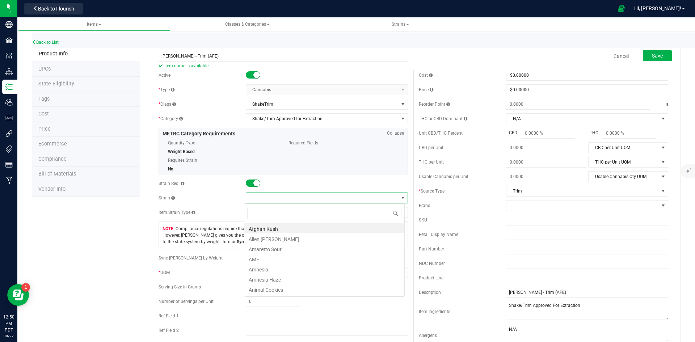
scroll to position [11, 161]
type input "jenn"
click at [280, 231] on li "[PERSON_NAME]" at bounding box center [324, 228] width 160 height 10
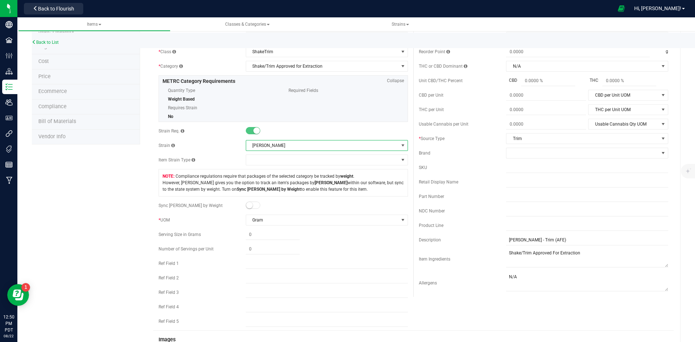
scroll to position [0, 0]
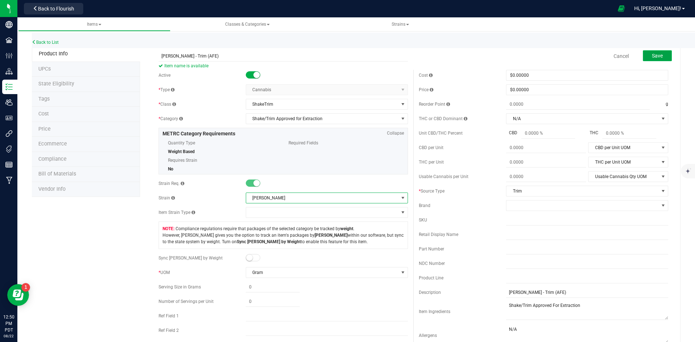
click at [656, 55] on span "Save" at bounding box center [657, 56] width 11 height 6
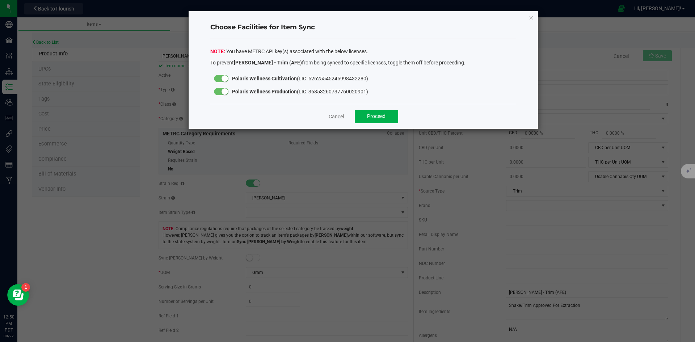
click at [218, 93] on div at bounding box center [221, 91] width 14 height 7
click at [372, 116] on span "Proceed" at bounding box center [376, 116] width 18 height 6
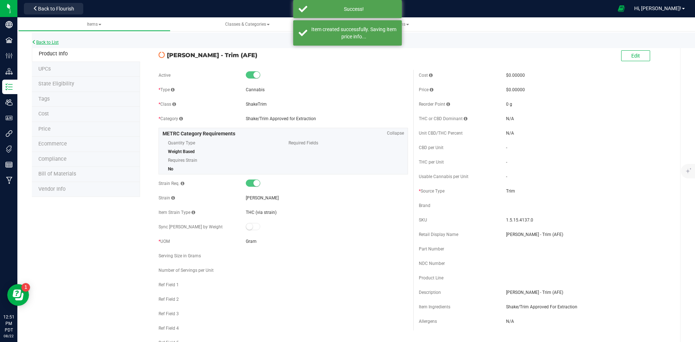
click at [58, 43] on link "Back to List" at bounding box center [45, 42] width 27 height 5
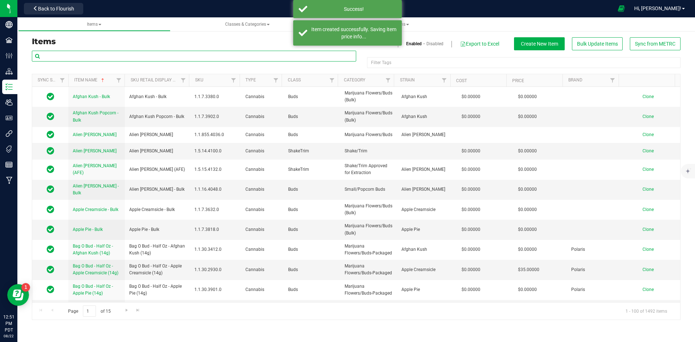
click at [155, 61] on input "text" at bounding box center [194, 56] width 325 height 11
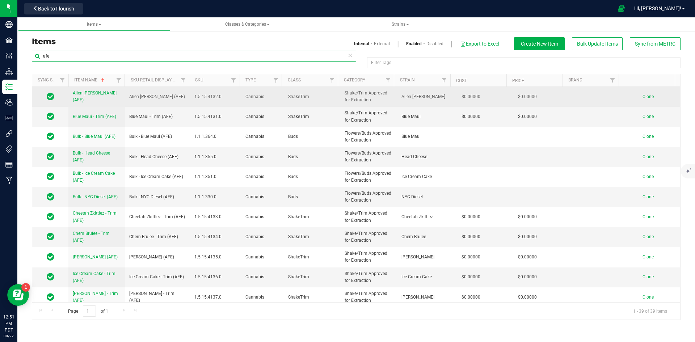
type input "afe"
click at [647, 98] on span "Clone" at bounding box center [648, 96] width 11 height 5
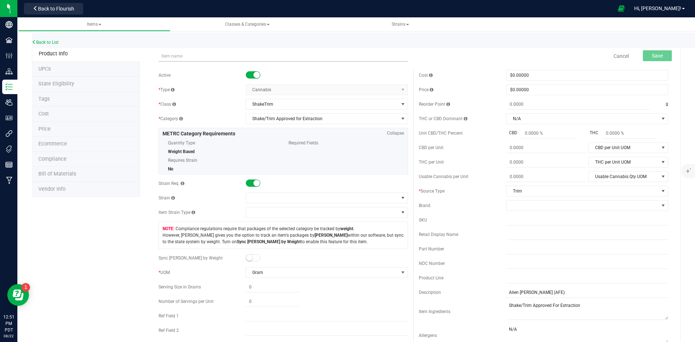
click at [179, 56] on input "text" at bounding box center [284, 56] width 250 height 11
type input "[PERSON_NAME] - Trim (AFE)"
click at [279, 192] on div "Active * Type Cannabis Select type Cannabis Non-Inventory Raw Materials Supplie…" at bounding box center [283, 226] width 260 height 313
drag, startPoint x: 279, startPoint y: 192, endPoint x: 280, endPoint y: 197, distance: 5.4
click at [280, 193] on div "Active * Type Cannabis Select type Cannabis Non-Inventory Raw Materials Supplie…" at bounding box center [283, 226] width 260 height 313
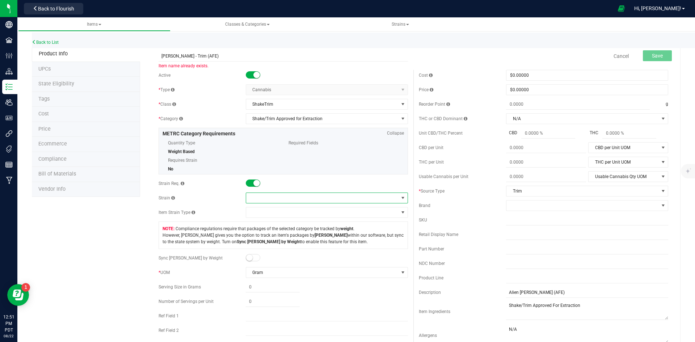
click at [280, 197] on span at bounding box center [322, 198] width 152 height 10
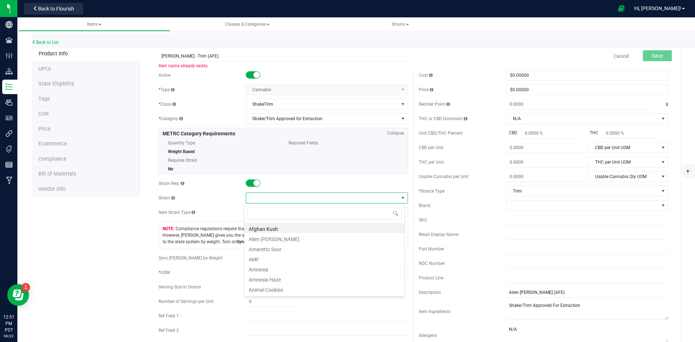
scroll to position [11, 161]
type input "m"
type input "master"
click at [298, 229] on li "Master x [PERSON_NAME]" at bounding box center [324, 228] width 160 height 10
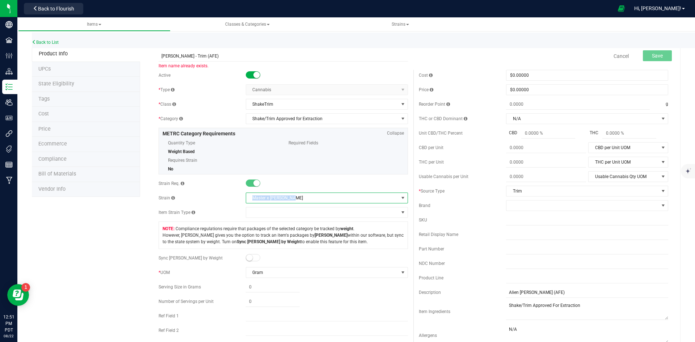
drag, startPoint x: 296, startPoint y: 199, endPoint x: 251, endPoint y: 197, distance: 44.2
click at [251, 197] on span "Master x [PERSON_NAME]" at bounding box center [322, 198] width 152 height 10
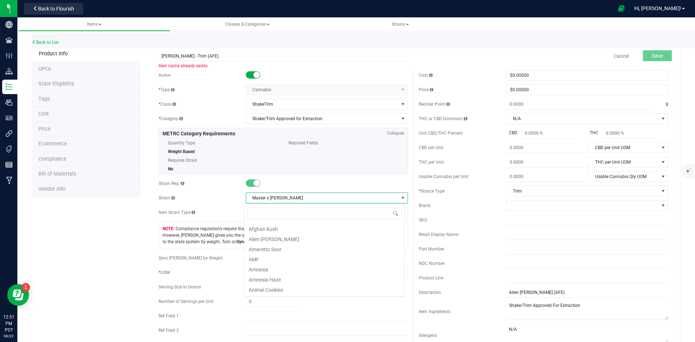
scroll to position [800, 0]
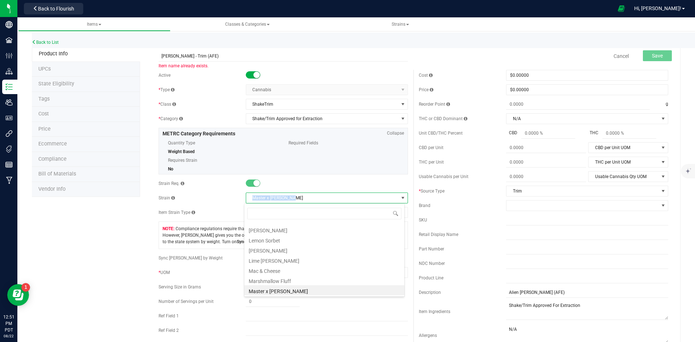
drag, startPoint x: 294, startPoint y: 201, endPoint x: 245, endPoint y: 196, distance: 48.7
click at [246, 196] on span "Master x [PERSON_NAME]" at bounding box center [322, 198] width 152 height 10
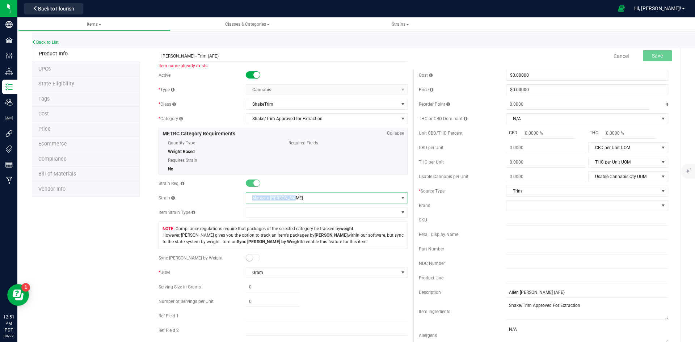
copy span "Master x [PERSON_NAME]"
drag, startPoint x: 182, startPoint y: 58, endPoint x: 153, endPoint y: 58, distance: 29.0
click at [153, 58] on div "[PERSON_NAME] (AFE) Item name already exists. Cancel Save" at bounding box center [413, 56] width 521 height 18
paste input "Master x Bubba"
click at [159, 55] on input "Master x [PERSON_NAME] - Trim (AFE)" at bounding box center [284, 56] width 250 height 11
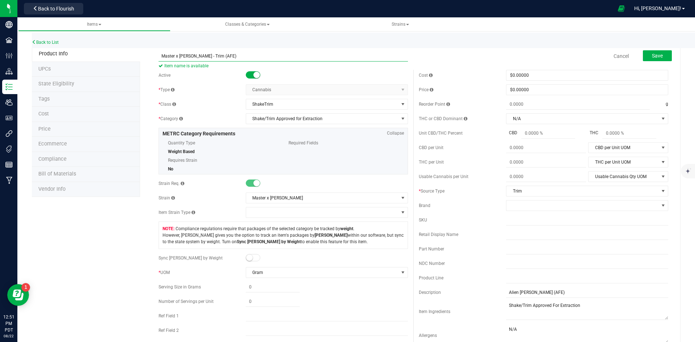
drag, startPoint x: 228, startPoint y: 57, endPoint x: 99, endPoint y: 55, distance: 128.6
click at [99, 55] on div "Product Info UPCs State Eligibility Tags Cost Price Ecommerce Compliance Bill o…" at bounding box center [356, 345] width 649 height 599
type input "Master x [PERSON_NAME] - Trim (AFE)"
drag, startPoint x: 552, startPoint y: 289, endPoint x: 439, endPoint y: 294, distance: 112.7
click at [438, 293] on div "Description Alien [PERSON_NAME] (AFE)" at bounding box center [544, 292] width 250 height 11
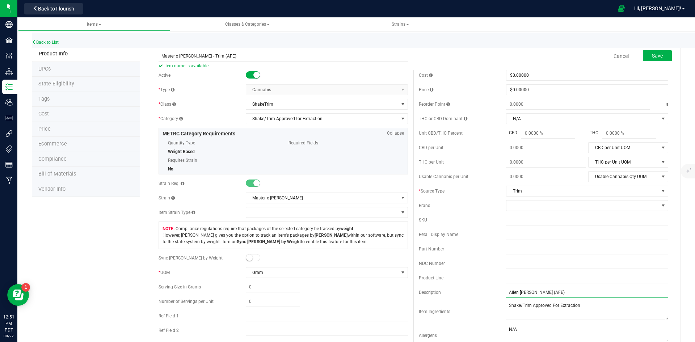
paste input "Master x [PERSON_NAME]"
type input "Master x [PERSON_NAME] - Trim (AFE)"
click at [652, 57] on span "Save" at bounding box center [657, 56] width 11 height 6
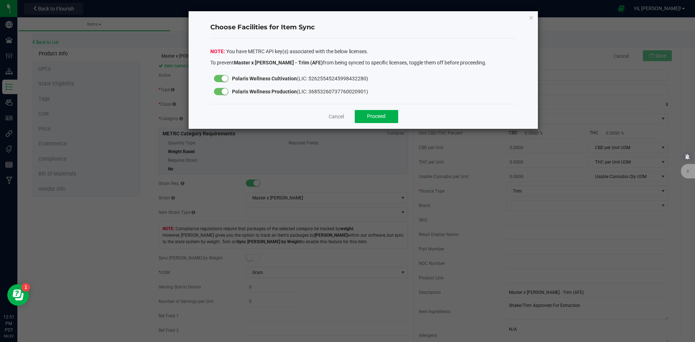
click at [218, 89] on div at bounding box center [221, 91] width 14 height 7
click at [382, 116] on span "Proceed" at bounding box center [376, 116] width 18 height 6
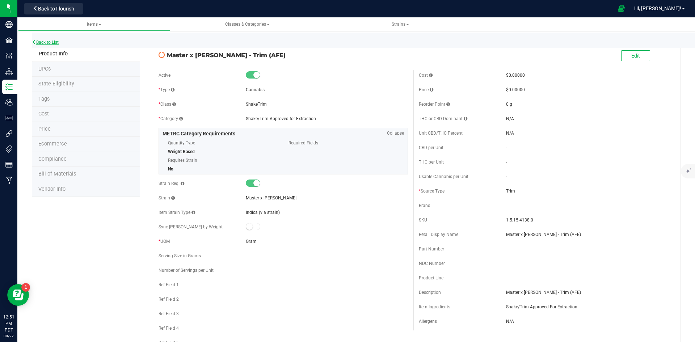
click at [45, 43] on link "Back to List" at bounding box center [45, 42] width 27 height 5
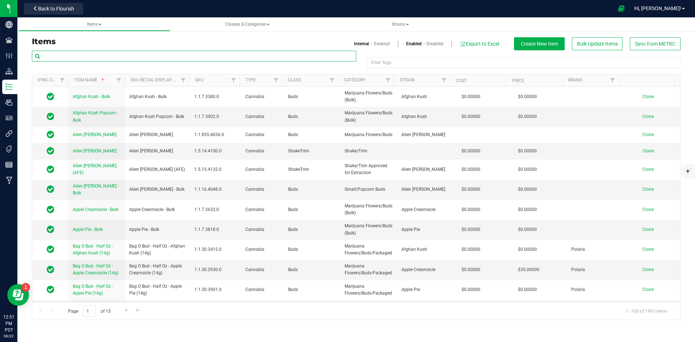
click at [82, 56] on input "text" at bounding box center [194, 56] width 325 height 11
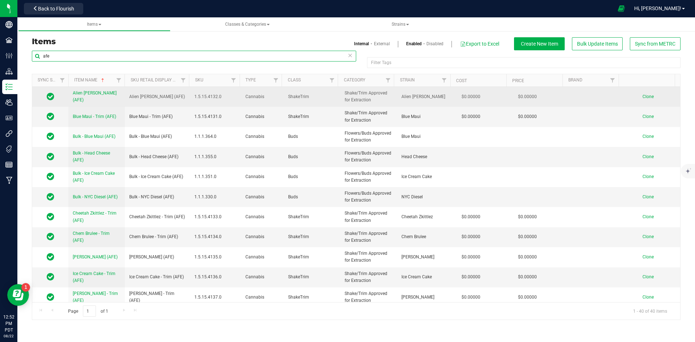
type input "afe"
drag, startPoint x: 176, startPoint y: 96, endPoint x: 123, endPoint y: 103, distance: 53.6
click at [123, 103] on tr "Alien [PERSON_NAME] (AFE) Alien [PERSON_NAME] (AFE) 1.5.15.4132.0 Cannabis [GEO…" at bounding box center [356, 97] width 648 height 20
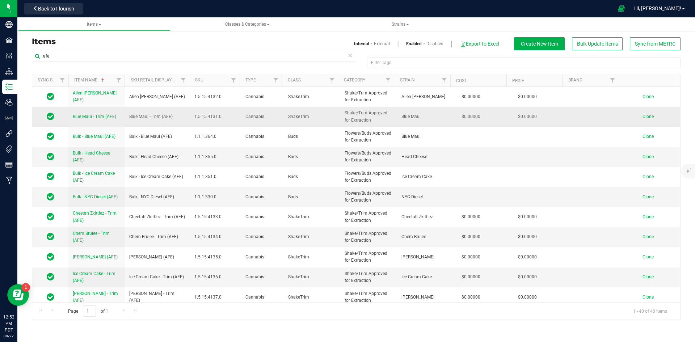
copy tr "Alien [PERSON_NAME] (AFE)"
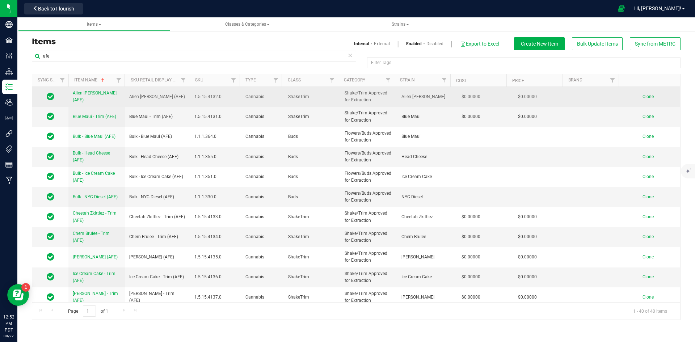
click at [649, 97] on link "Clone" at bounding box center [652, 96] width 18 height 5
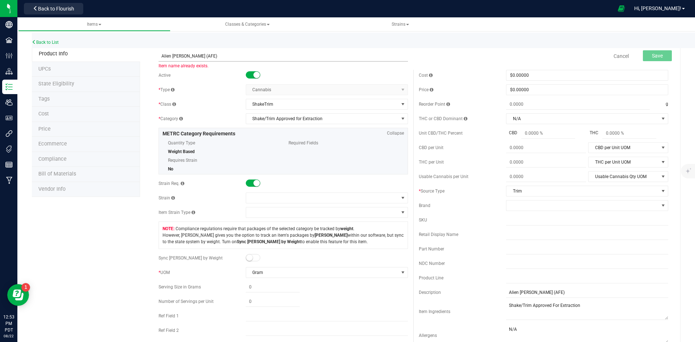
click at [167, 57] on input "Alien [PERSON_NAME] (AFE)" at bounding box center [284, 56] width 250 height 11
drag, startPoint x: 185, startPoint y: 55, endPoint x: 120, endPoint y: 49, distance: 65.2
click at [120, 51] on div "Product Info UPCs State Eligibility Tags Cost Price Ecommerce Compliance Bill o…" at bounding box center [356, 345] width 649 height 599
type input "sfv - Trim (AFE)"
click at [614, 58] on link "Cancel" at bounding box center [621, 56] width 15 height 7
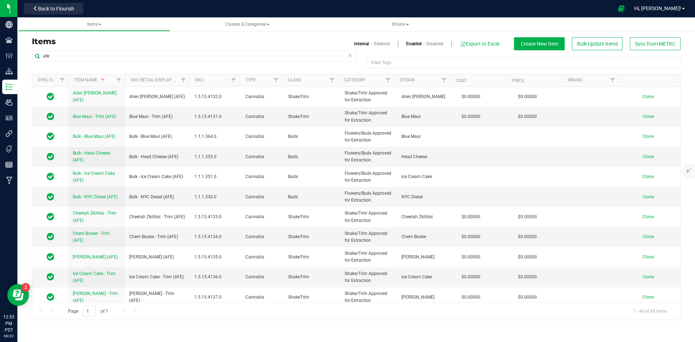
click at [546, 21] on ul "Items Classes & Categories Strains" at bounding box center [365, 24] width 695 height 14
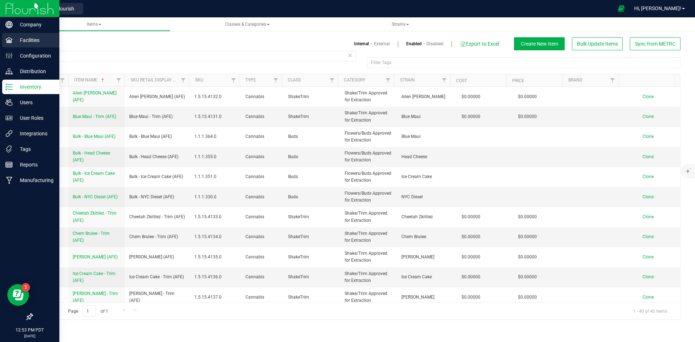
click at [16, 39] on p "Facilities" at bounding box center [34, 40] width 43 height 9
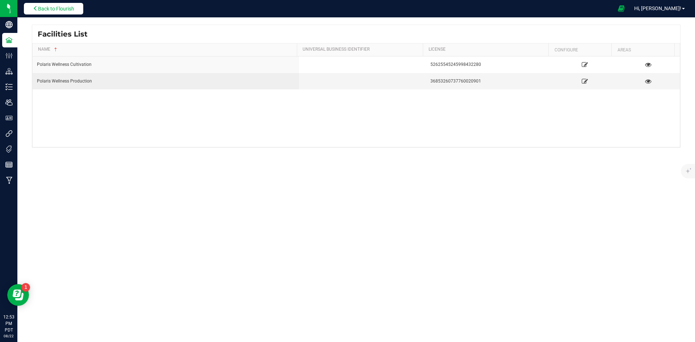
click at [52, 10] on span "Back to Flourish" at bounding box center [56, 9] width 36 height 6
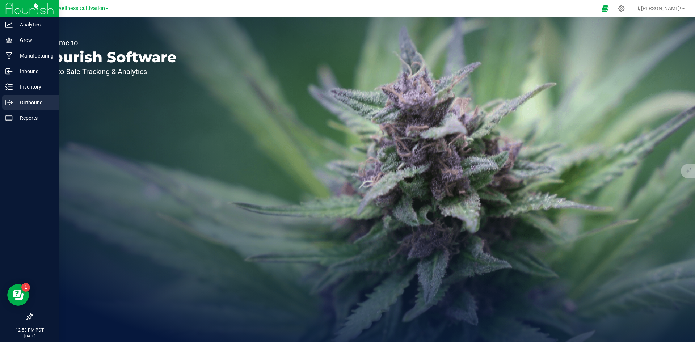
click at [31, 102] on p "Outbound" at bounding box center [34, 102] width 43 height 9
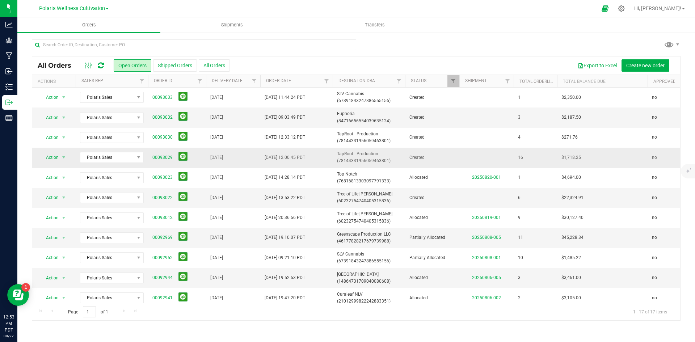
click at [161, 161] on link "00093029" at bounding box center [162, 157] width 20 height 7
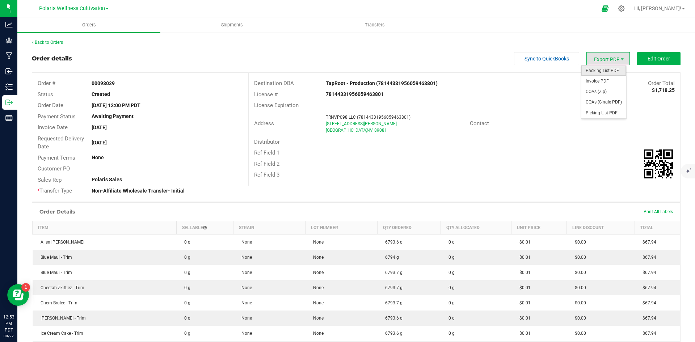
click at [603, 72] on span "Packing List PDF" at bounding box center [604, 71] width 45 height 11
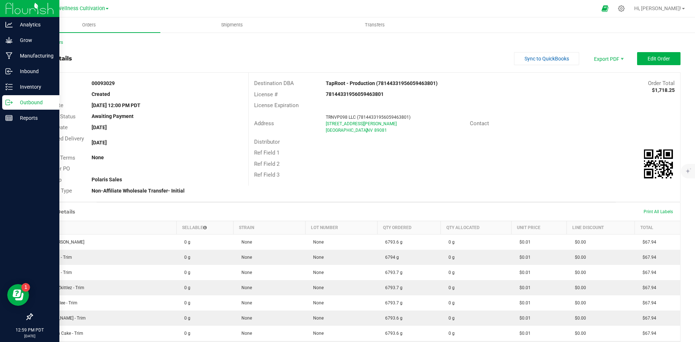
click at [36, 9] on img at bounding box center [29, 8] width 49 height 17
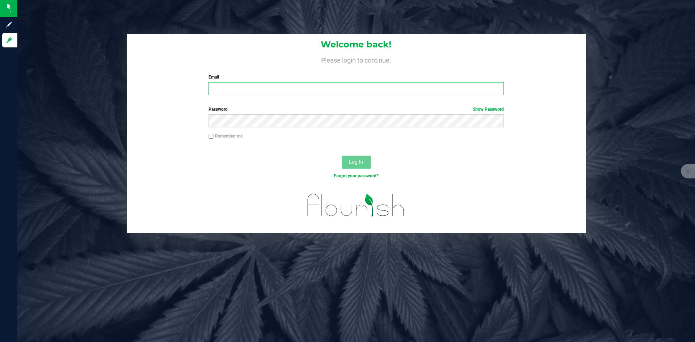
type input "[PERSON_NAME][EMAIL_ADDRESS][DOMAIN_NAME]"
click at [363, 167] on button "Log In" at bounding box center [356, 162] width 29 height 13
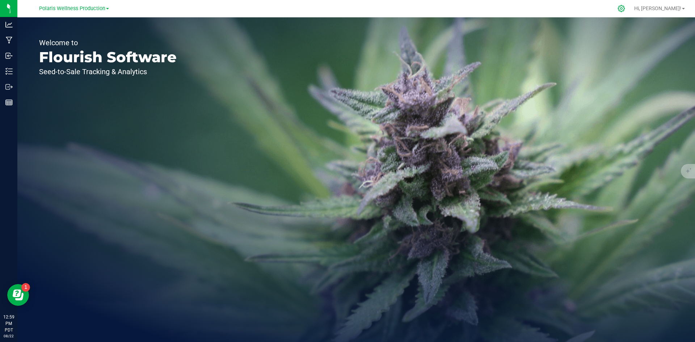
click at [631, 13] on div at bounding box center [622, 9] width 18 height 16
click at [631, 12] on div at bounding box center [622, 9] width 18 height 16
click at [626, 8] on icon at bounding box center [622, 9] width 8 height 8
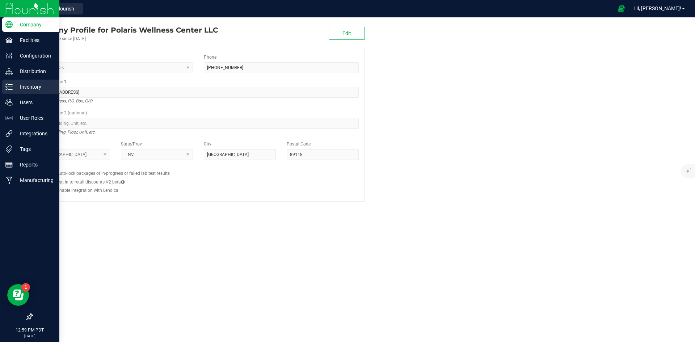
click at [45, 90] on p "Inventory" at bounding box center [34, 87] width 43 height 9
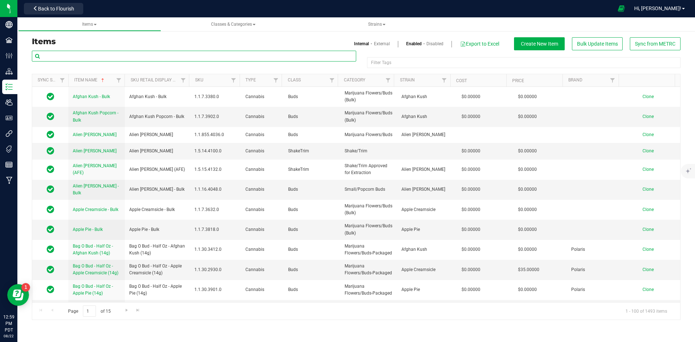
click at [93, 51] on input "text" at bounding box center [194, 56] width 325 height 11
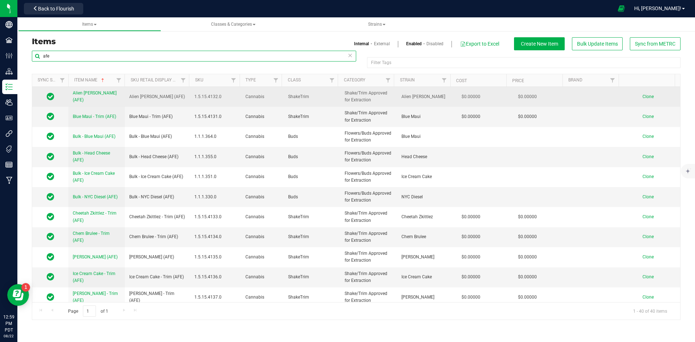
type input "afe"
drag, startPoint x: 175, startPoint y: 98, endPoint x: 127, endPoint y: 98, distance: 47.1
click at [127, 98] on td "Alien [PERSON_NAME] (AFE)" at bounding box center [157, 97] width 65 height 20
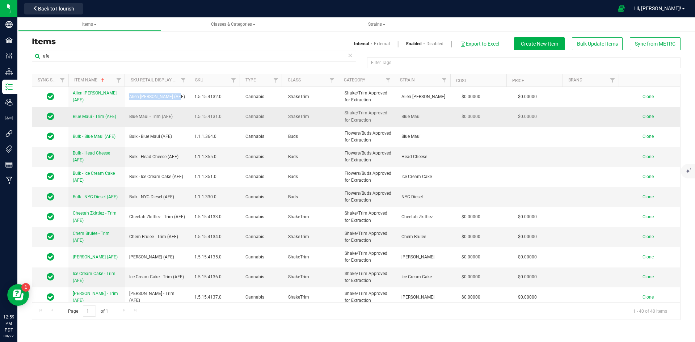
copy span "Alien [PERSON_NAME] (AFE)"
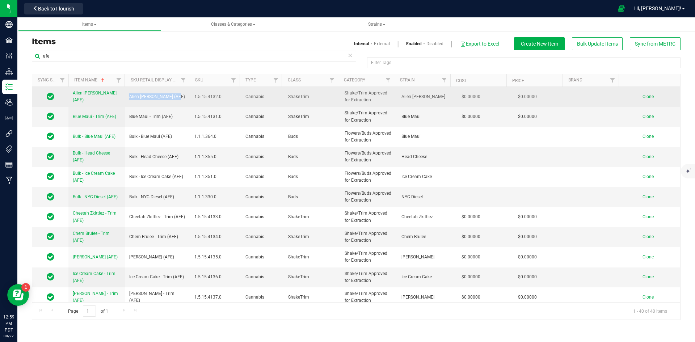
click at [648, 96] on span "Clone" at bounding box center [648, 96] width 11 height 5
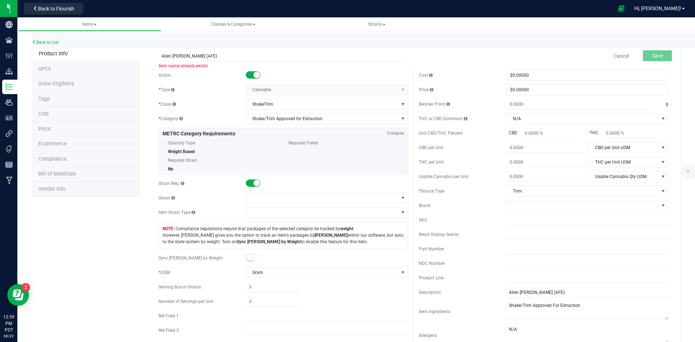
drag, startPoint x: 180, startPoint y: 55, endPoint x: 135, endPoint y: 67, distance: 47.0
click at [135, 67] on div "Product Info UPCs State Eligibility Tags Cost Price Ecommerce Compliance Bill o…" at bounding box center [356, 345] width 649 height 599
type input "SFV OG - Trim (AFE)"
click at [271, 198] on span at bounding box center [322, 198] width 152 height 10
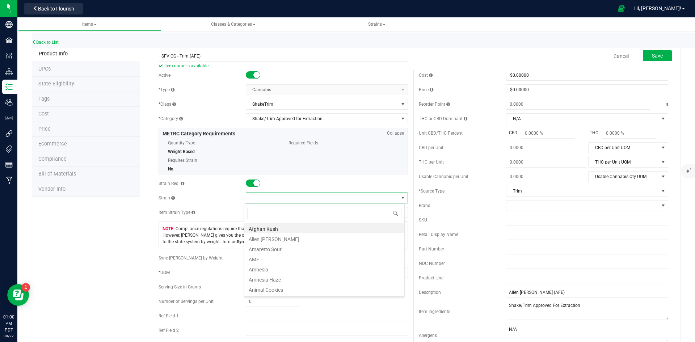
scroll to position [11, 161]
type input "sfv"
click at [271, 226] on li "SFV OG" at bounding box center [324, 228] width 160 height 10
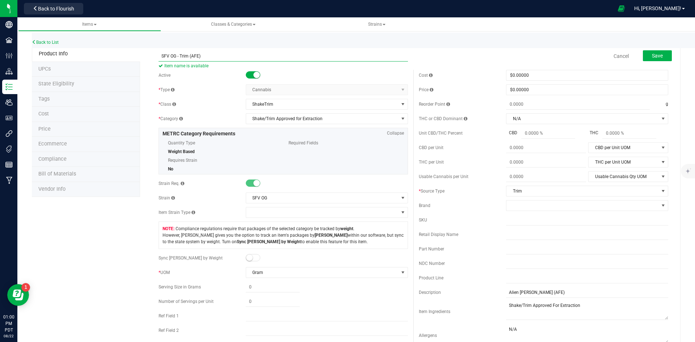
drag, startPoint x: 203, startPoint y: 55, endPoint x: 123, endPoint y: 59, distance: 79.8
click at [123, 59] on div "Product Info UPCs State Eligibility Tags Cost Price Ecommerce Compliance Bill o…" at bounding box center [356, 345] width 649 height 599
drag, startPoint x: 551, startPoint y: 293, endPoint x: 443, endPoint y: 308, distance: 108.2
click at [452, 307] on div "Cost $0.00000 0 Price $0.00000 0 Reorder Point g THC or CBD Dominant" at bounding box center [544, 210] width 260 height 280
paste input "SFV OG"
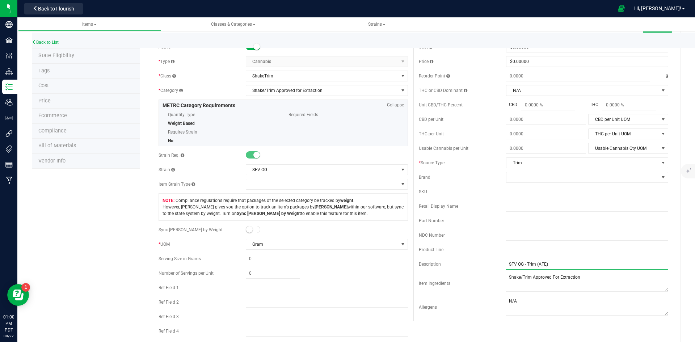
scroll to position [0, 0]
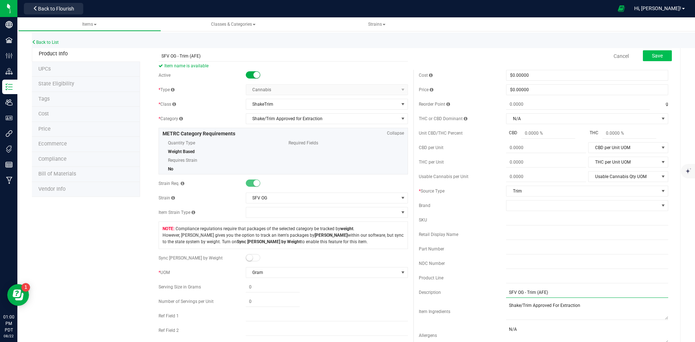
type input "SFV OG - Trim (AFE)"
click at [652, 59] on button "Save" at bounding box center [657, 55] width 29 height 11
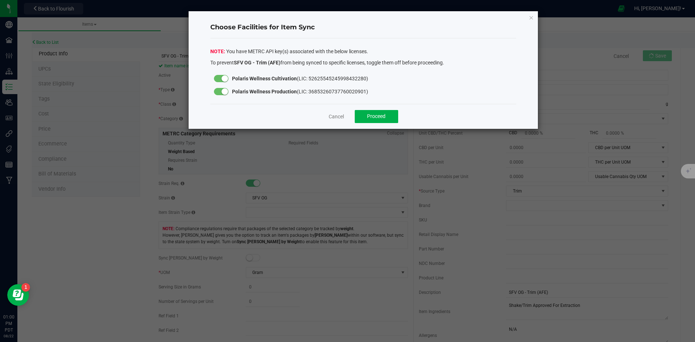
click at [218, 93] on div at bounding box center [221, 91] width 14 height 7
click at [369, 118] on span "Proceed" at bounding box center [376, 116] width 18 height 6
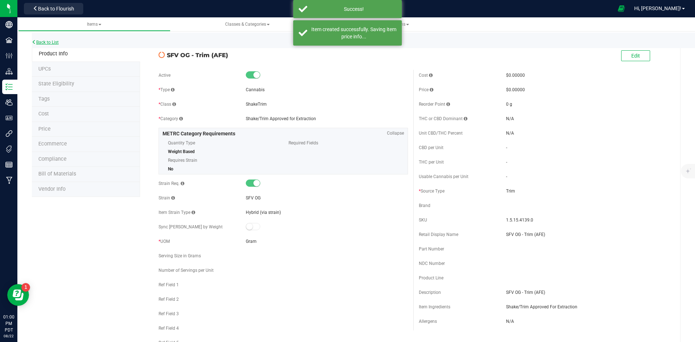
click at [58, 42] on link "Back to List" at bounding box center [45, 42] width 27 height 5
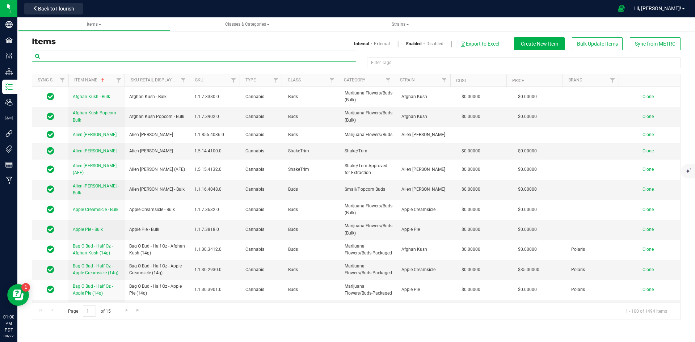
click at [148, 56] on input "text" at bounding box center [194, 56] width 325 height 11
type input "afe"
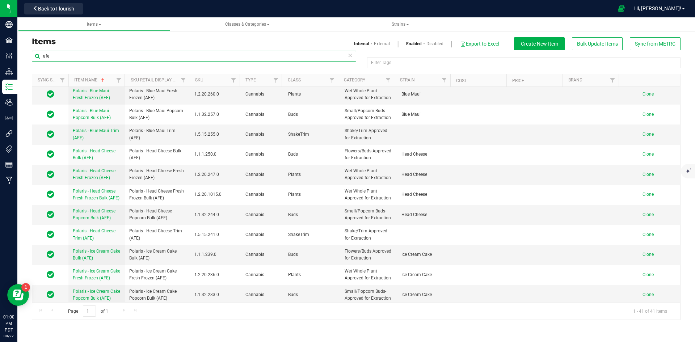
scroll to position [181, 0]
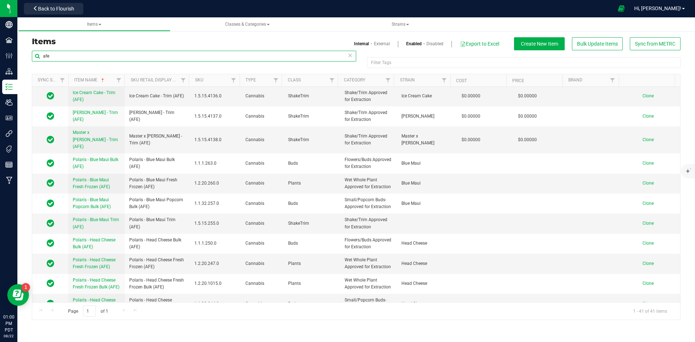
drag, startPoint x: 53, startPoint y: 55, endPoint x: 42, endPoint y: 58, distance: 11.1
click at [42, 58] on input "afe" at bounding box center [194, 56] width 325 height 11
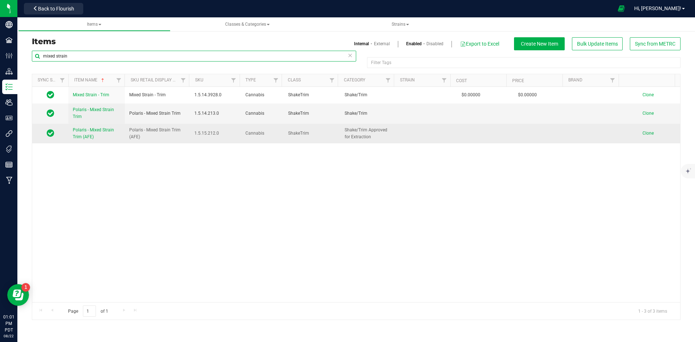
type input "mixed strain"
click at [133, 138] on span "Polaris - Mixed Strain Trim (AFE)" at bounding box center [157, 134] width 57 height 14
drag, startPoint x: 145, startPoint y: 138, endPoint x: 126, endPoint y: 129, distance: 19.9
click at [126, 129] on td "Polaris - Mixed Strain Trim (AFE)" at bounding box center [157, 134] width 65 height 20
copy span "Polaris - Mixed Strain Trim (AFE)"
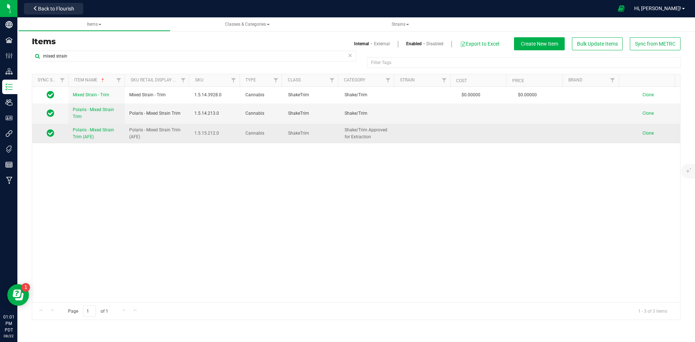
click at [639, 130] on td "Clone" at bounding box center [652, 134] width 57 height 20
click at [645, 133] on span "Clone" at bounding box center [648, 133] width 11 height 5
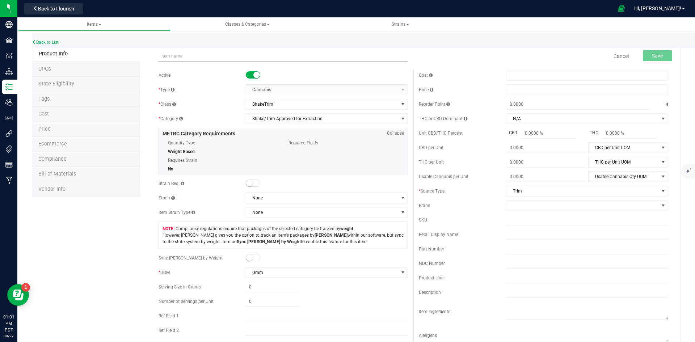
click at [195, 57] on input "text" at bounding box center [284, 56] width 250 height 11
drag, startPoint x: 177, startPoint y: 57, endPoint x: 138, endPoint y: 67, distance: 40.5
click at [138, 67] on div "Product Info UPCs State Eligibility Tags Cost Price Ecommerce Compliance Bill o…" at bounding box center [356, 345] width 649 height 599
drag, startPoint x: 224, startPoint y: 54, endPoint x: 114, endPoint y: 55, distance: 109.4
click at [114, 55] on div "Product Info UPCs State Eligibility Tags Cost Price Ecommerce Compliance Bill o…" at bounding box center [356, 345] width 649 height 599
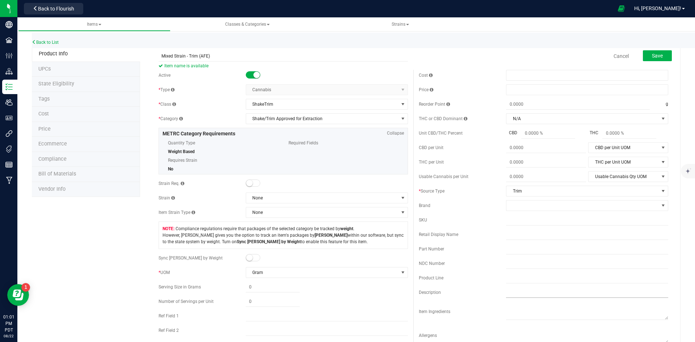
type input "Mixed Strain - Trim (AFE)"
click at [511, 294] on input "text" at bounding box center [587, 292] width 162 height 11
paste input "Mixed Strain - Trim (AFE)"
type input "Mixed Strain - Trim (AFE)"
click at [515, 313] on textarea at bounding box center [587, 311] width 162 height 18
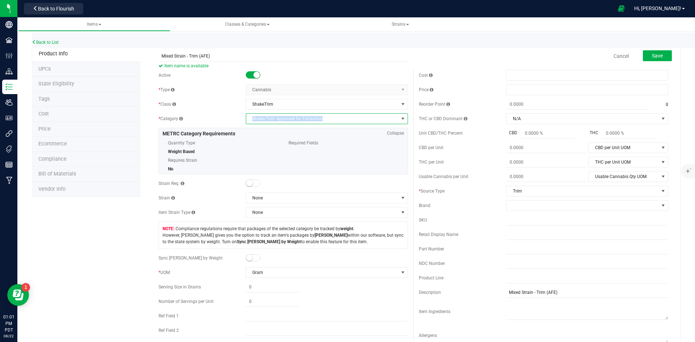
drag, startPoint x: 321, startPoint y: 120, endPoint x: 244, endPoint y: 120, distance: 76.8
click at [246, 120] on span "Shake/Trim Approved for Extraction" at bounding box center [322, 119] width 152 height 10
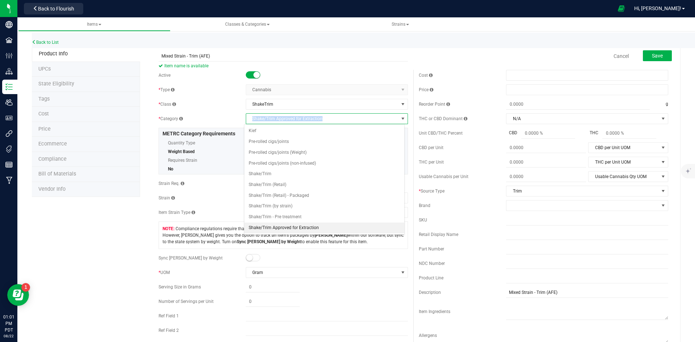
copy span "Shake/Trim Approved for Extraction"
click at [509, 316] on textarea at bounding box center [587, 311] width 162 height 18
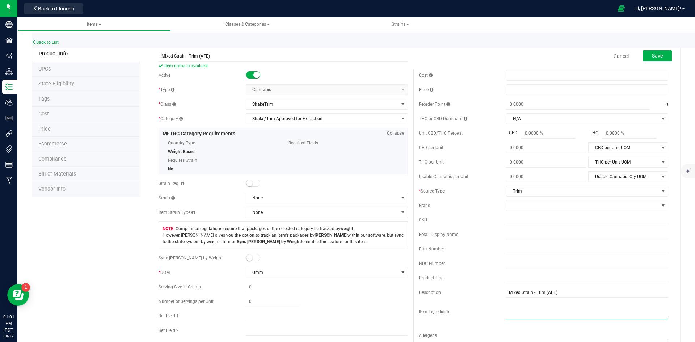
paste textarea "Shake/Trim Approved for Extraction"
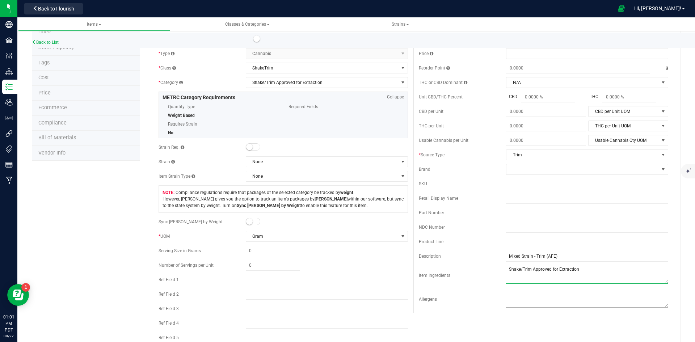
type textarea "Shake/Trim Approved for Extraction"
click at [516, 299] on textarea at bounding box center [587, 298] width 162 height 18
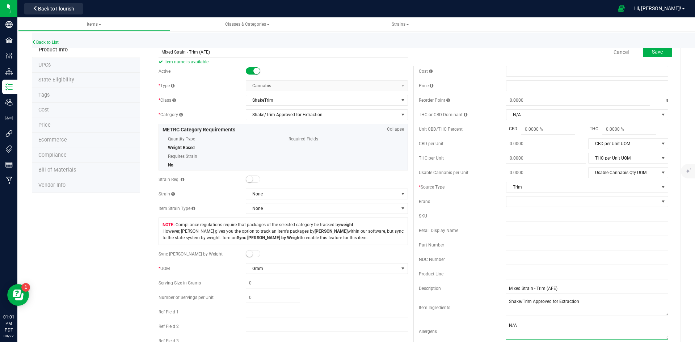
scroll to position [0, 0]
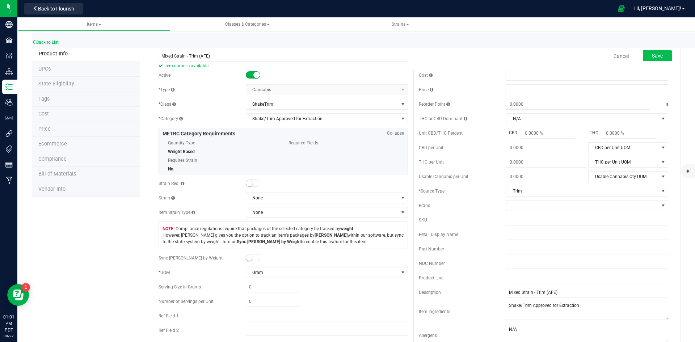
type textarea "N/A"
click at [657, 57] on span "Save" at bounding box center [657, 56] width 11 height 6
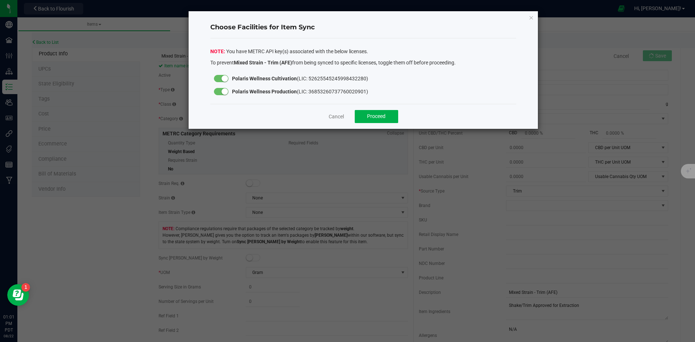
click at [218, 91] on div at bounding box center [221, 91] width 14 height 7
click at [378, 119] on span "Proceed" at bounding box center [376, 116] width 18 height 6
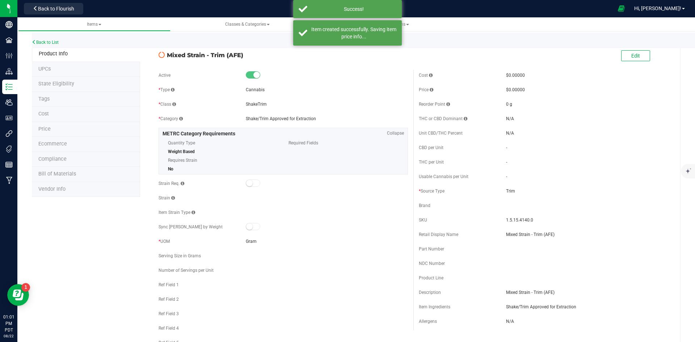
click at [49, 37] on div "Back to List" at bounding box center [379, 41] width 695 height 16
click at [46, 43] on link "Back to List" at bounding box center [45, 42] width 27 height 5
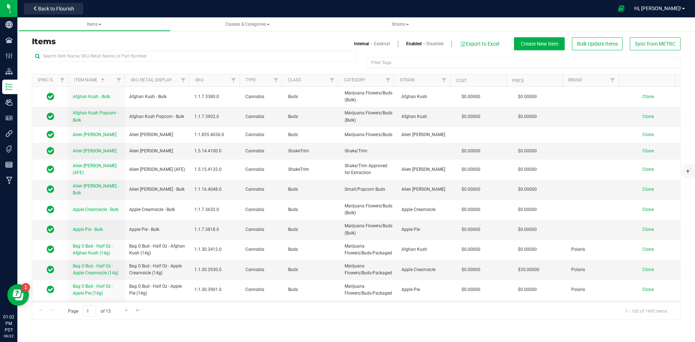
click at [147, 45] on h3 "Items" at bounding box center [191, 41] width 319 height 9
click at [146, 57] on input "text" at bounding box center [194, 56] width 325 height 11
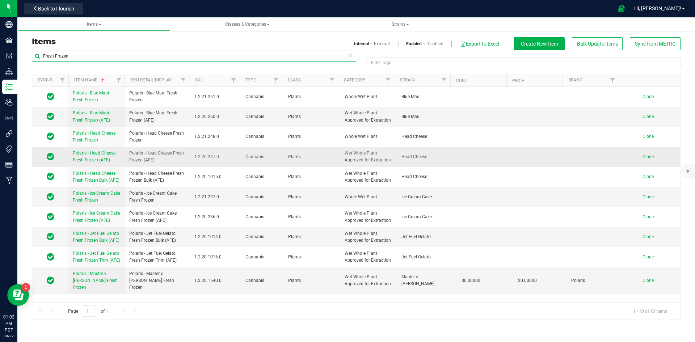
type input "Fresh Frozen"
drag, startPoint x: 156, startPoint y: 159, endPoint x: 128, endPoint y: 155, distance: 27.8
click at [128, 155] on td "Polaris - Head Cheese Fresh Frozen (AFE)" at bounding box center [157, 157] width 65 height 20
copy span "Polaris - Head Cheese Fresh Frozen (AFE)"
click at [643, 158] on span "Clone" at bounding box center [648, 156] width 11 height 5
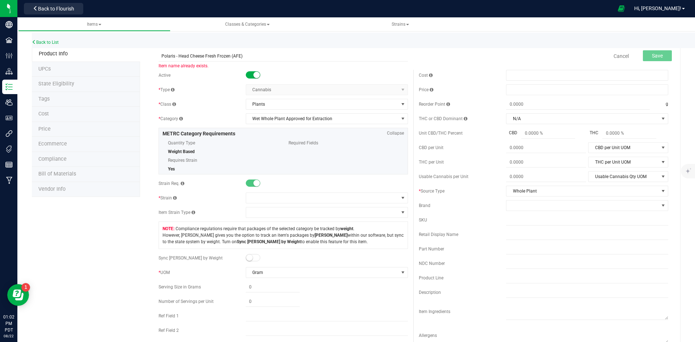
drag, startPoint x: 177, startPoint y: 56, endPoint x: 137, endPoint y: 62, distance: 40.6
click at [137, 62] on div "Product Info UPCs State Eligibility Tags Cost Price Ecommerce Compliance Bill o…" at bounding box center [356, 345] width 649 height 599
type input "Head Cheese Fresh Frozen (AFE)"
click at [254, 196] on span at bounding box center [322, 198] width 152 height 10
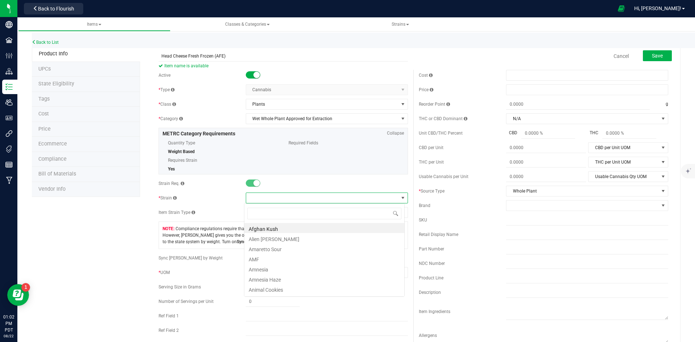
scroll to position [11, 161]
type input "head cheese"
click at [283, 227] on li "Head Cheese" at bounding box center [324, 228] width 160 height 10
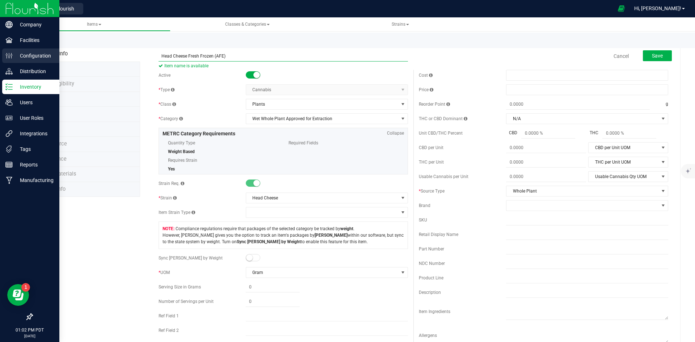
drag, startPoint x: 231, startPoint y: 53, endPoint x: 0, endPoint y: 56, distance: 230.7
click at [0, 56] on div "Company Facilities Configuration Distribution Inventory Users User Roles Integr…" at bounding box center [347, 171] width 695 height 342
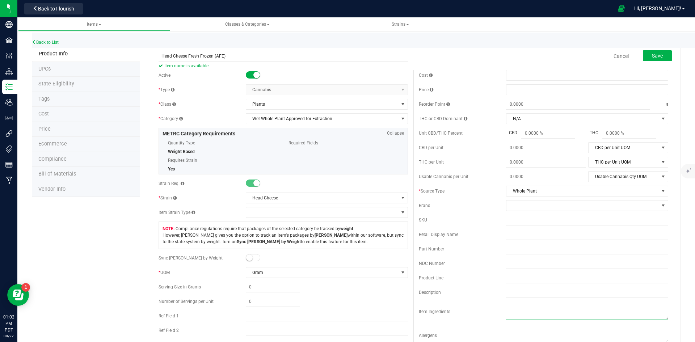
click at [508, 306] on textarea at bounding box center [587, 311] width 162 height 18
click at [515, 294] on input "text" at bounding box center [587, 292] width 162 height 11
paste input "Head Cheese Fresh Frozen (AFE)"
type input "Head Cheese Fresh Frozen (AFE)"
drag, startPoint x: 334, startPoint y: 122, endPoint x: 248, endPoint y: 122, distance: 86.2
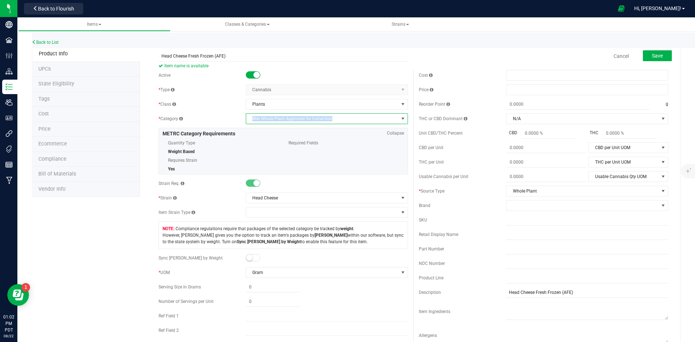
click at [248, 122] on span "Wet Whole Plant Approved for Extraction" at bounding box center [322, 119] width 152 height 10
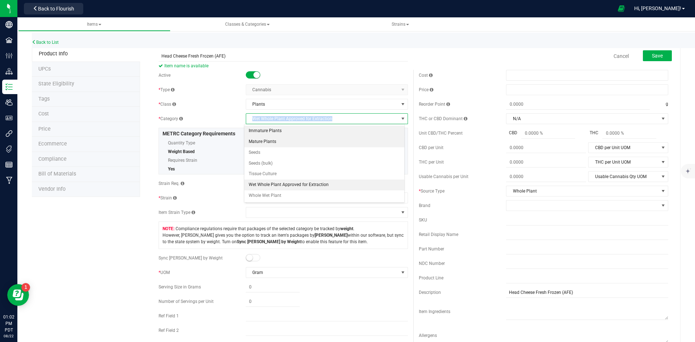
copy span "Wet Whole Plant Approved for Extraction"
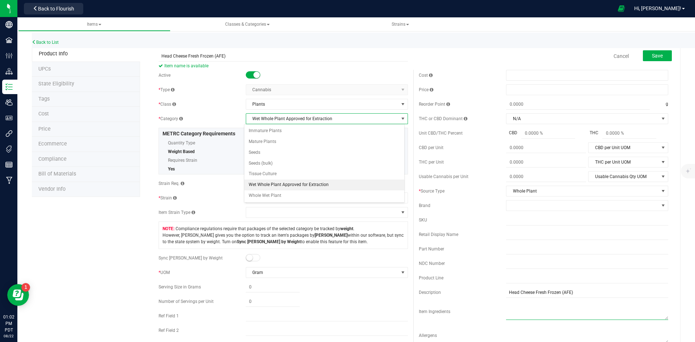
click at [522, 313] on textarea at bounding box center [587, 311] width 162 height 18
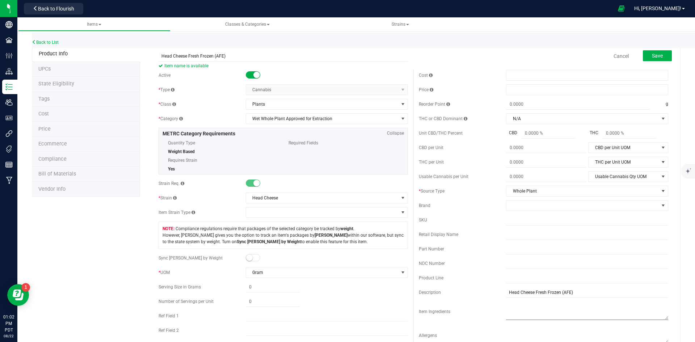
paste textarea "Wet Whole Plant Approved for Extraction"
type textarea "Wet Whole Plant Approved for Extraction"
click at [516, 333] on textarea at bounding box center [587, 335] width 162 height 18
type textarea "n"
type textarea "N/A"
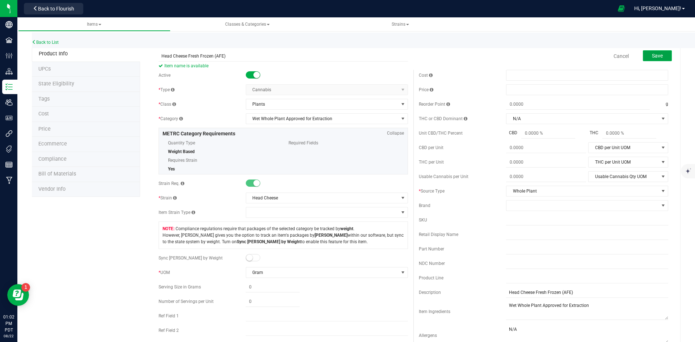
click at [663, 60] on button "Save" at bounding box center [657, 55] width 29 height 11
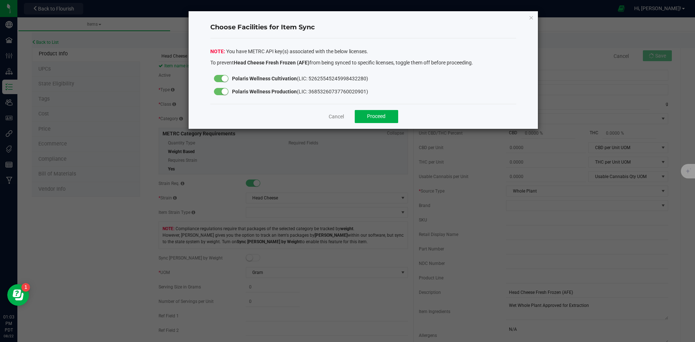
click at [217, 93] on div at bounding box center [221, 91] width 14 height 7
click at [386, 120] on button "Proceed" at bounding box center [376, 116] width 43 height 13
